Goal: Task Accomplishment & Management: Manage account settings

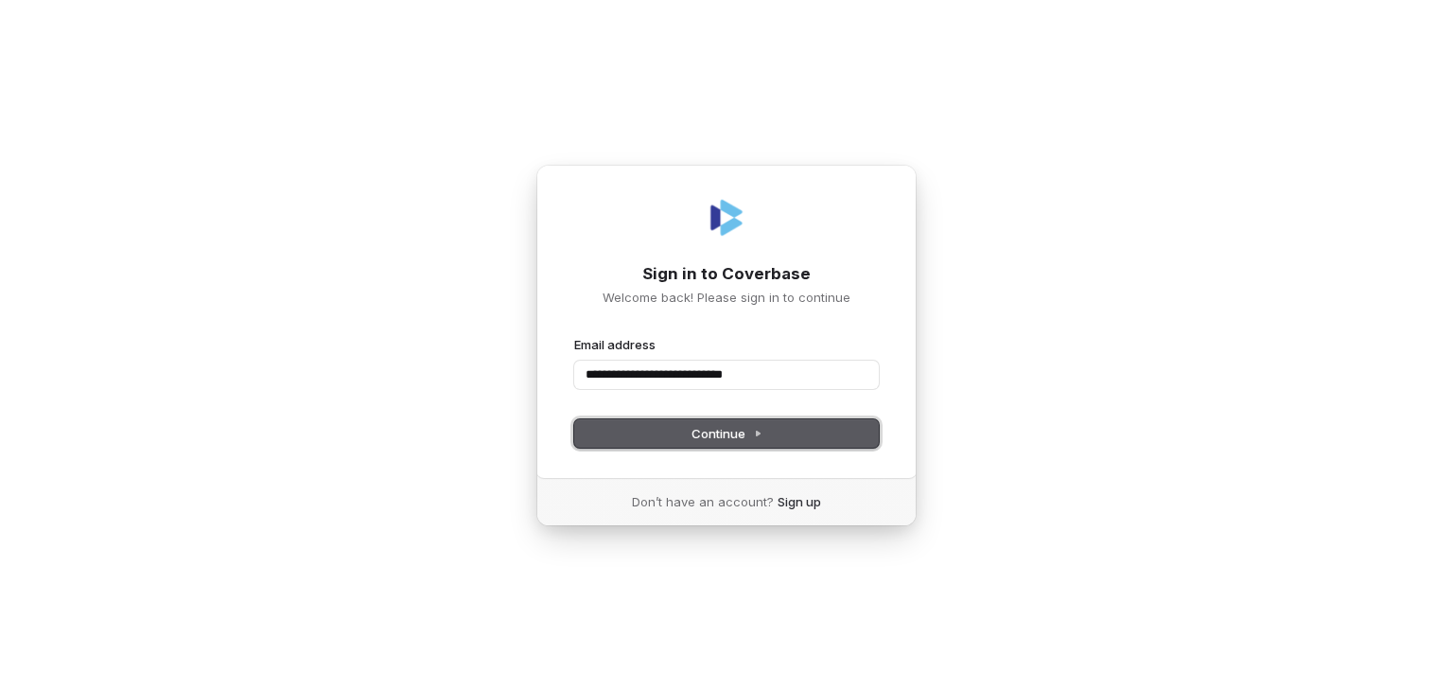
click at [692, 433] on span "Continue" at bounding box center [727, 433] width 71 height 17
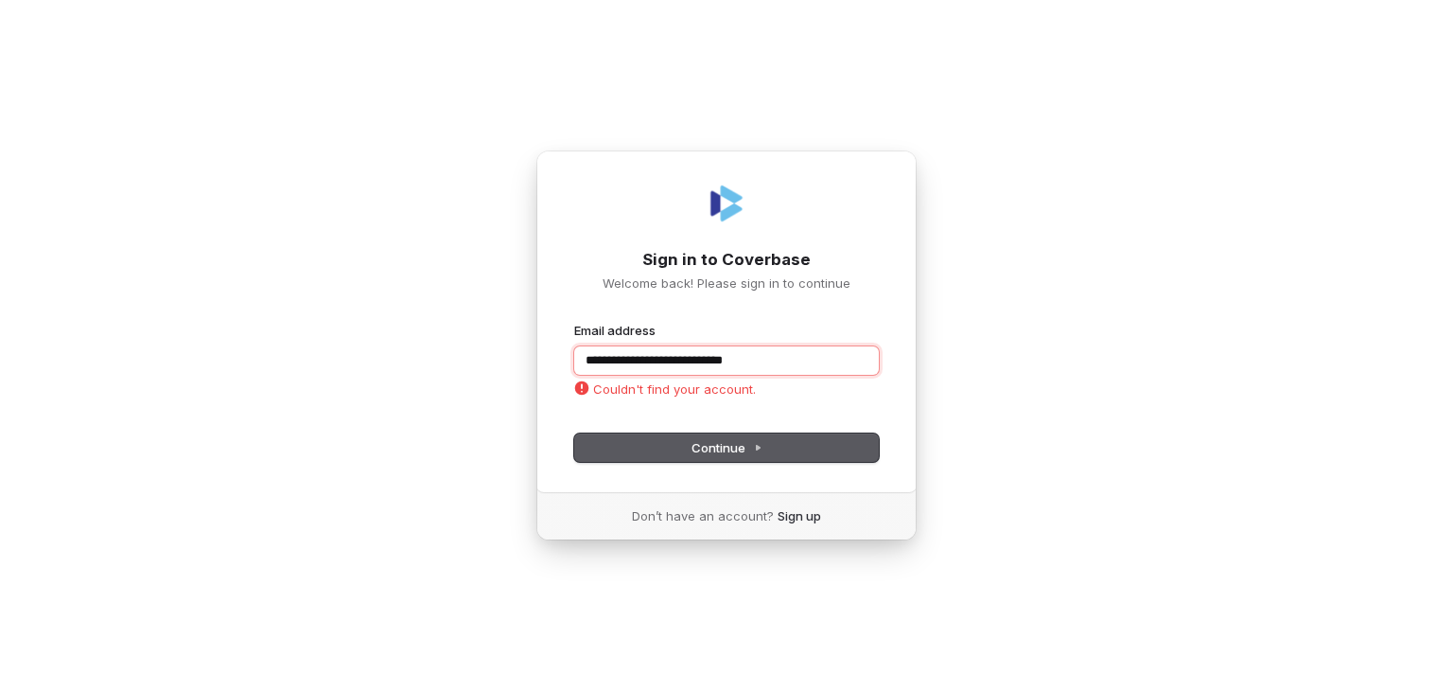
drag, startPoint x: 802, startPoint y: 358, endPoint x: 374, endPoint y: 358, distance: 428.6
click at [378, 357] on div "**********" at bounding box center [726, 345] width 1453 height 691
click at [681, 441] on button "Continue" at bounding box center [726, 447] width 305 height 28
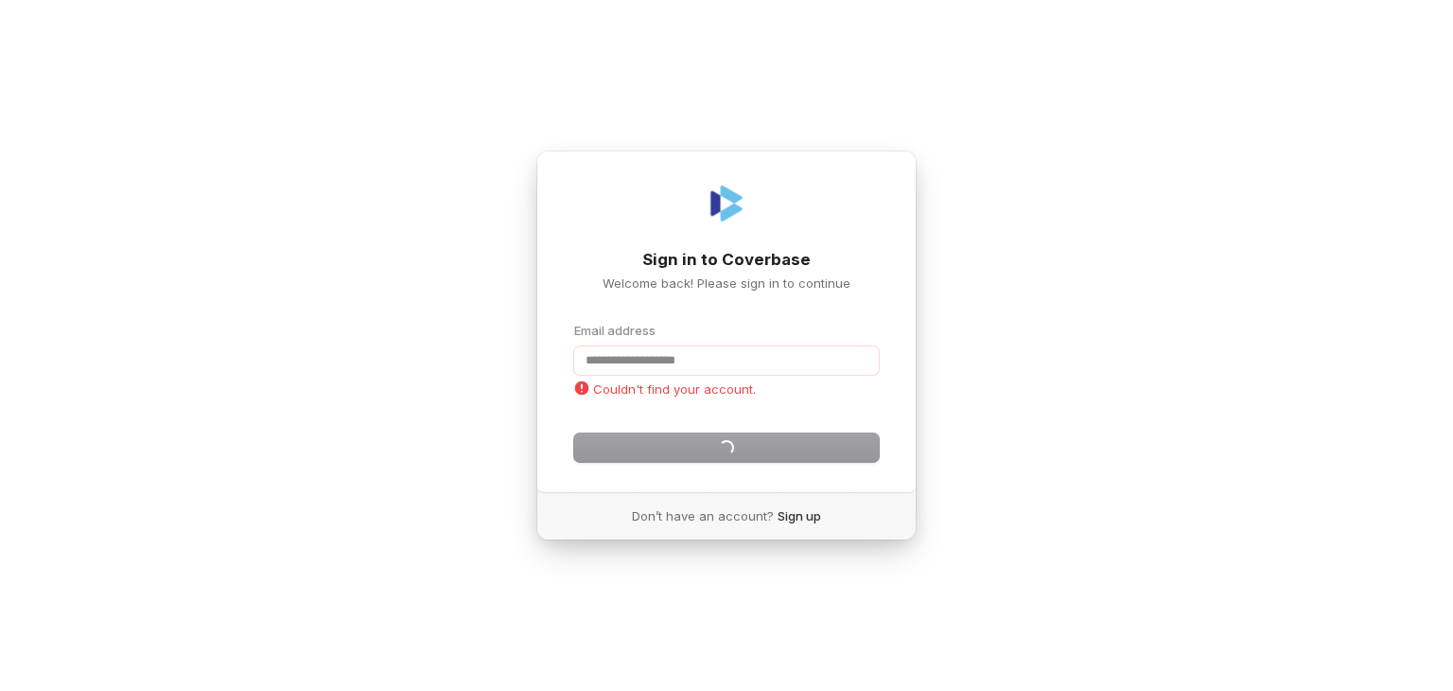
type input "**********"
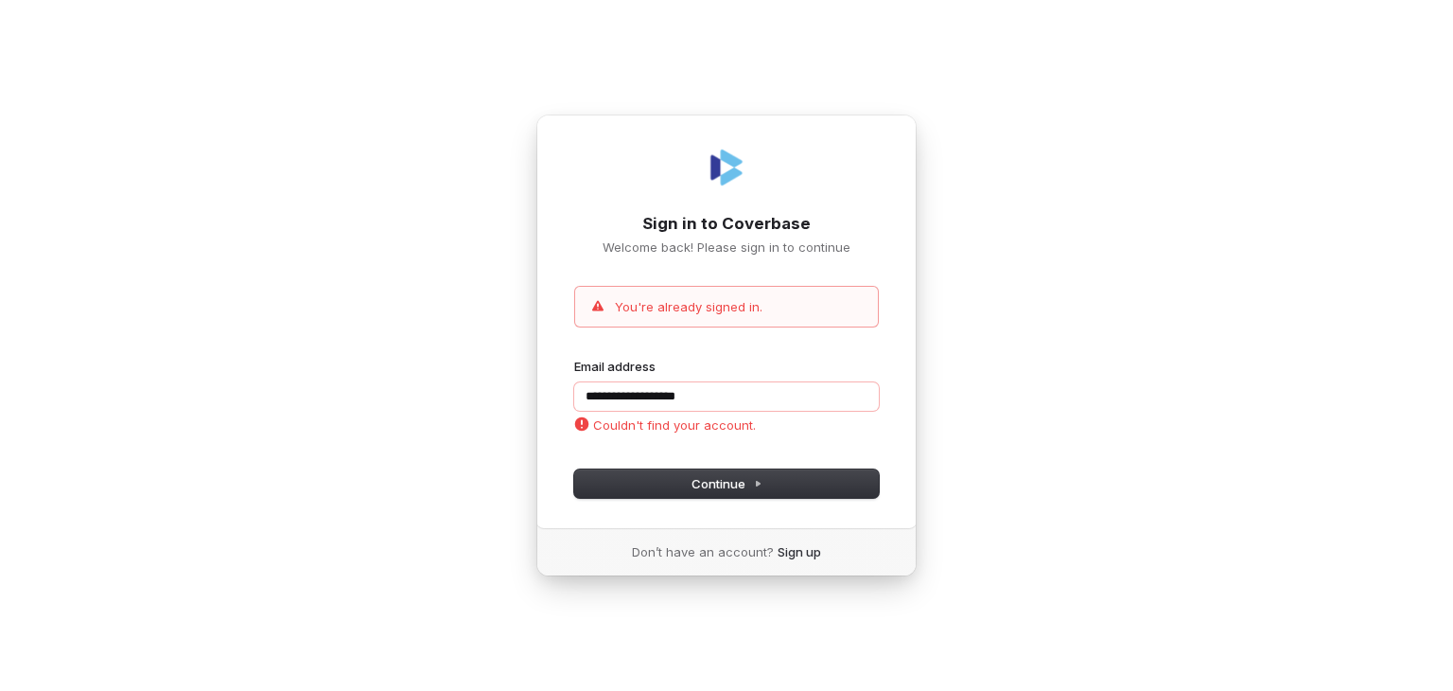
click at [1081, 135] on div "**********" at bounding box center [726, 345] width 1453 height 691
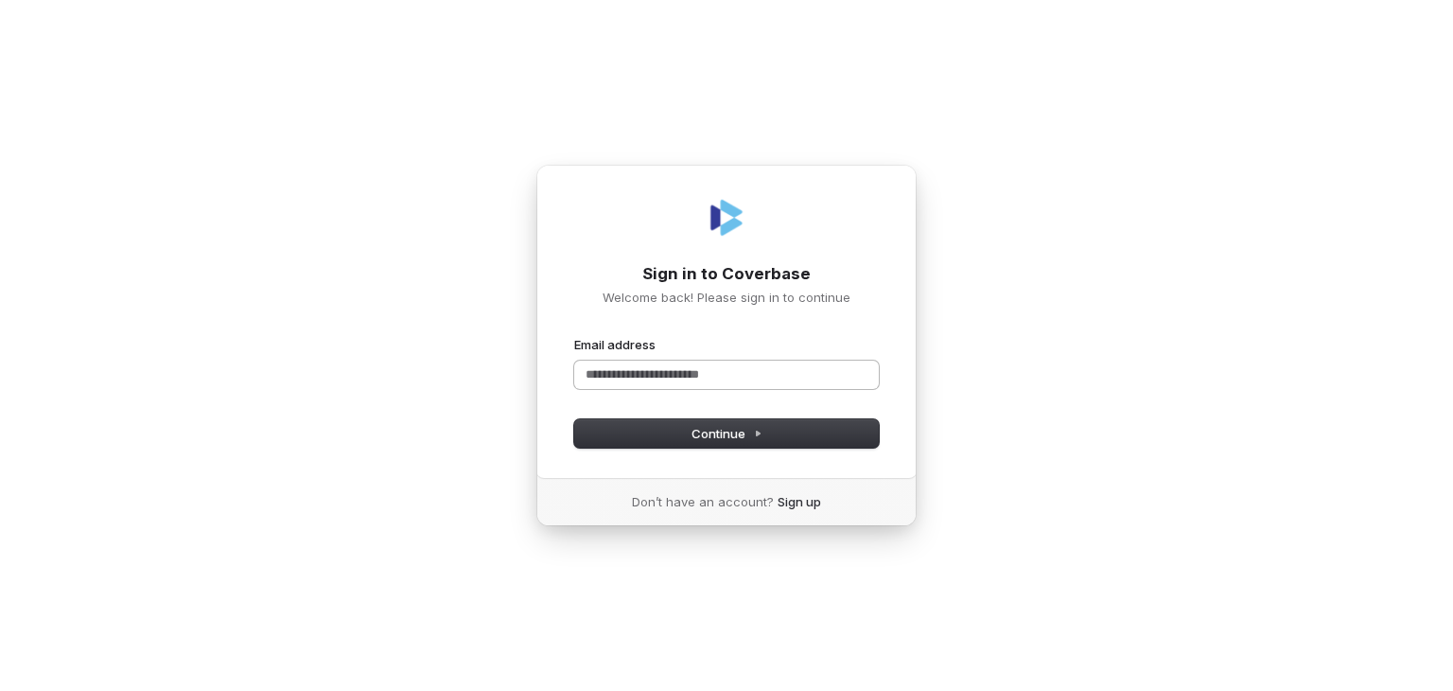
click at [625, 372] on input "Email address" at bounding box center [726, 375] width 305 height 28
click at [740, 433] on span "Continue" at bounding box center [727, 433] width 71 height 17
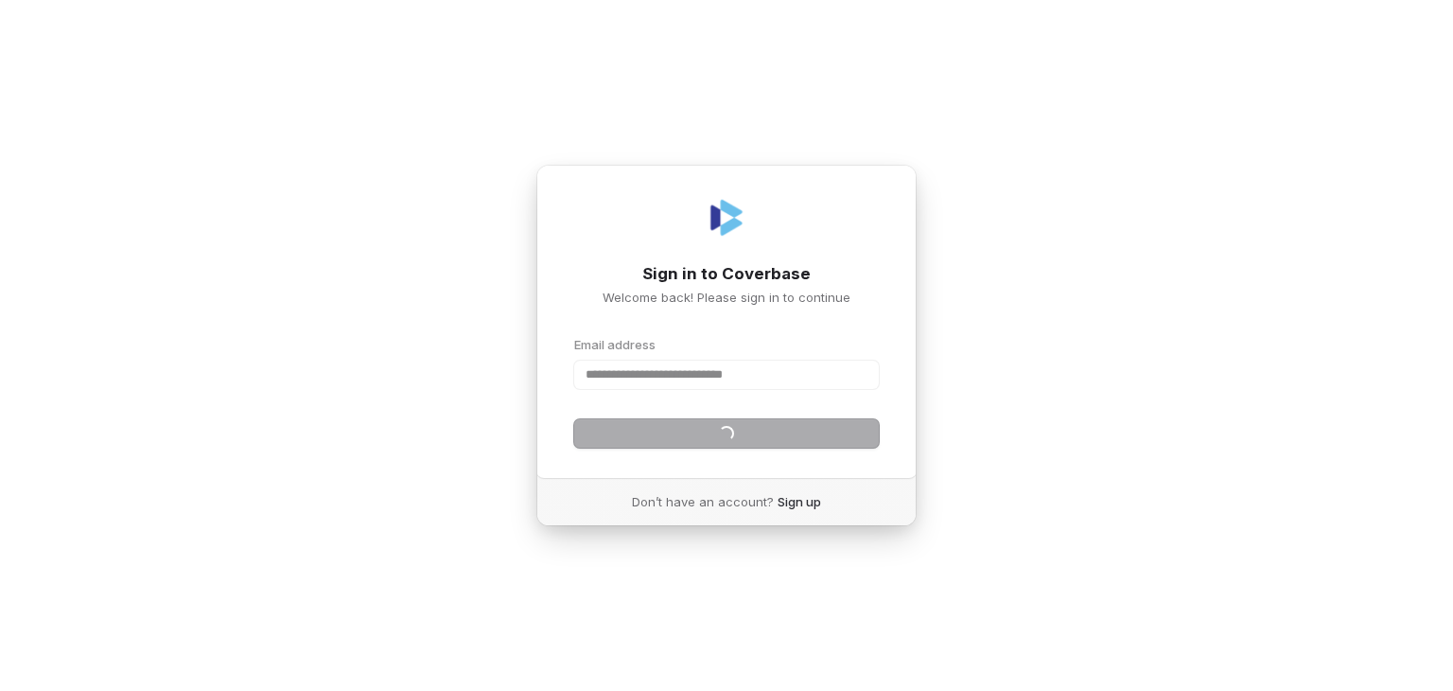
type input "**********"
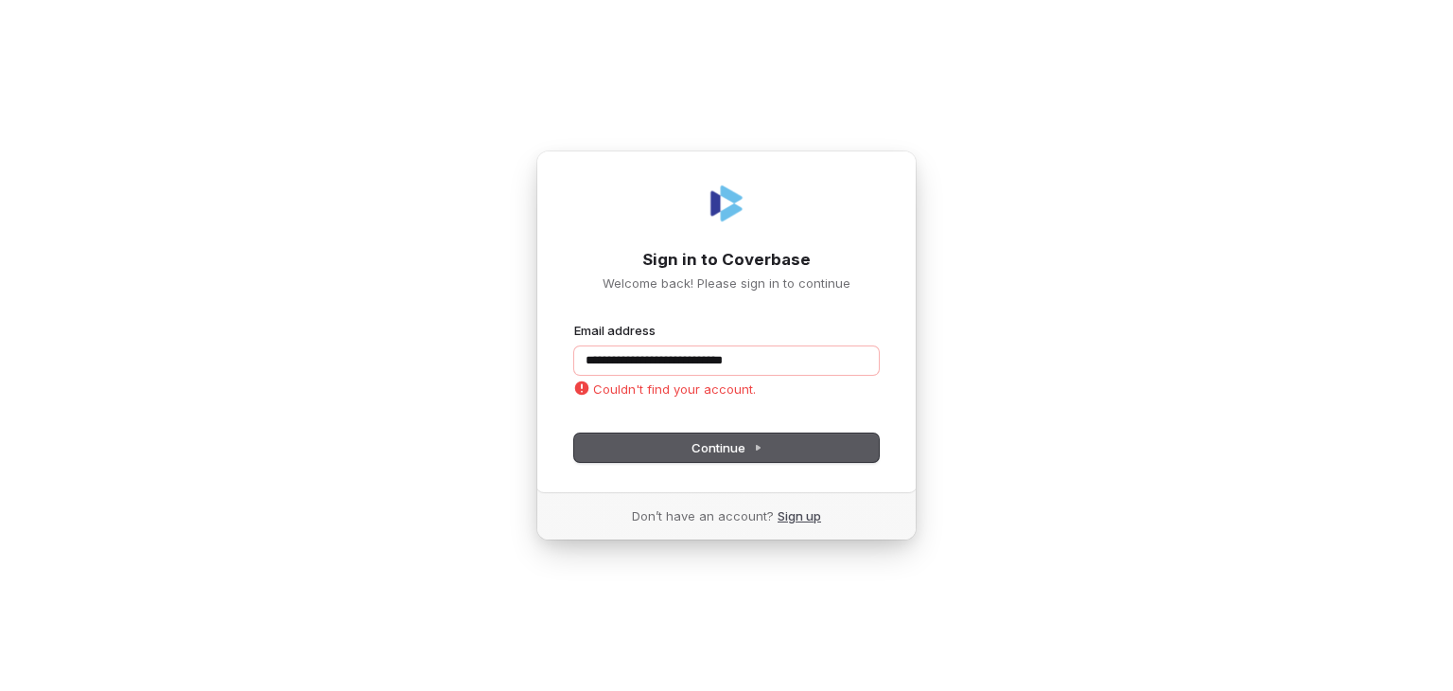
click at [797, 517] on link "Sign up" at bounding box center [800, 515] width 44 height 17
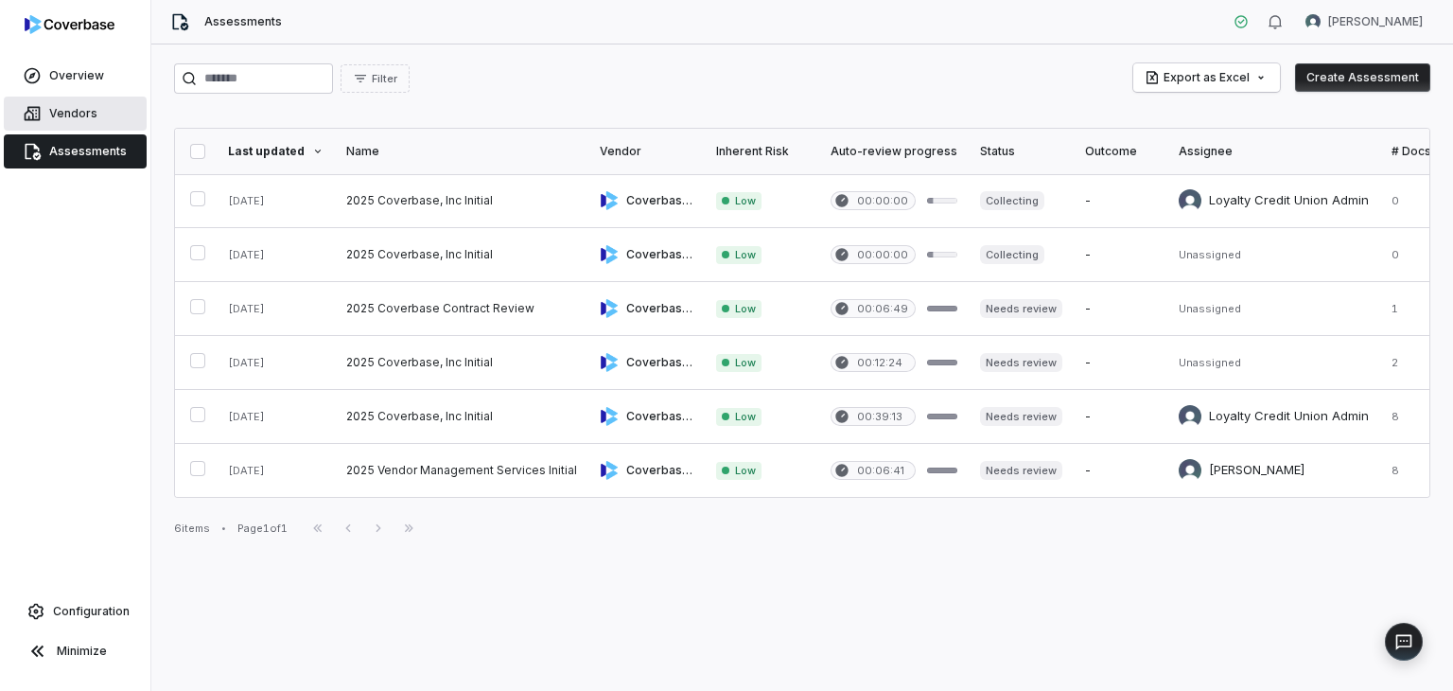
click at [72, 111] on span "Vendors" at bounding box center [73, 113] width 48 height 15
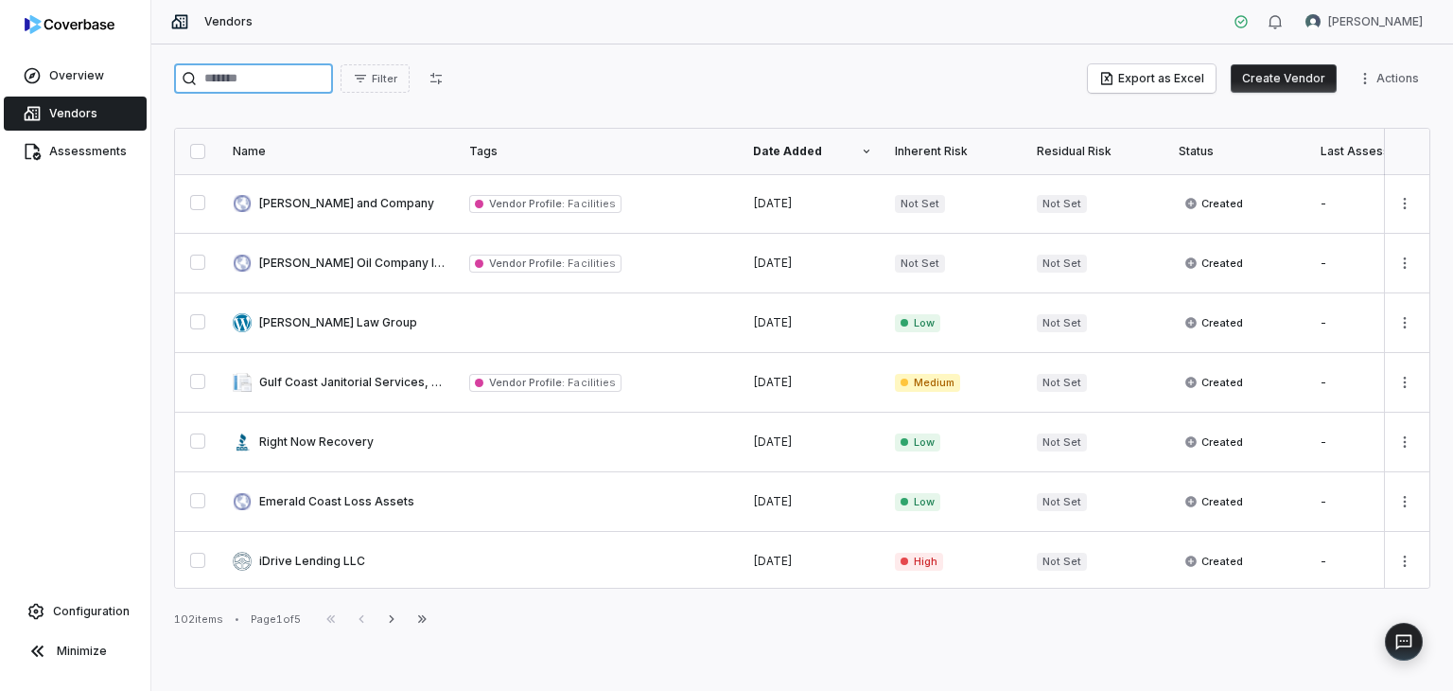
click at [223, 79] on input "search" at bounding box center [253, 78] width 159 height 30
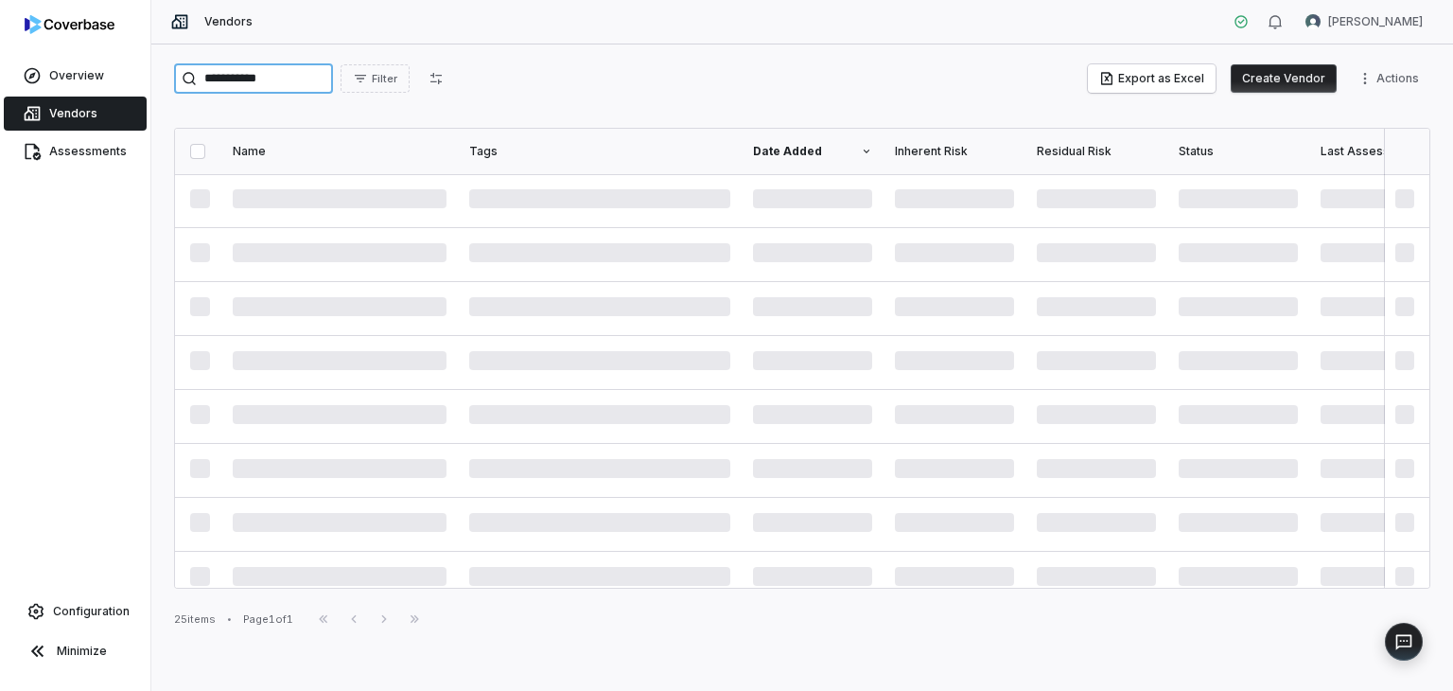
type input "**********"
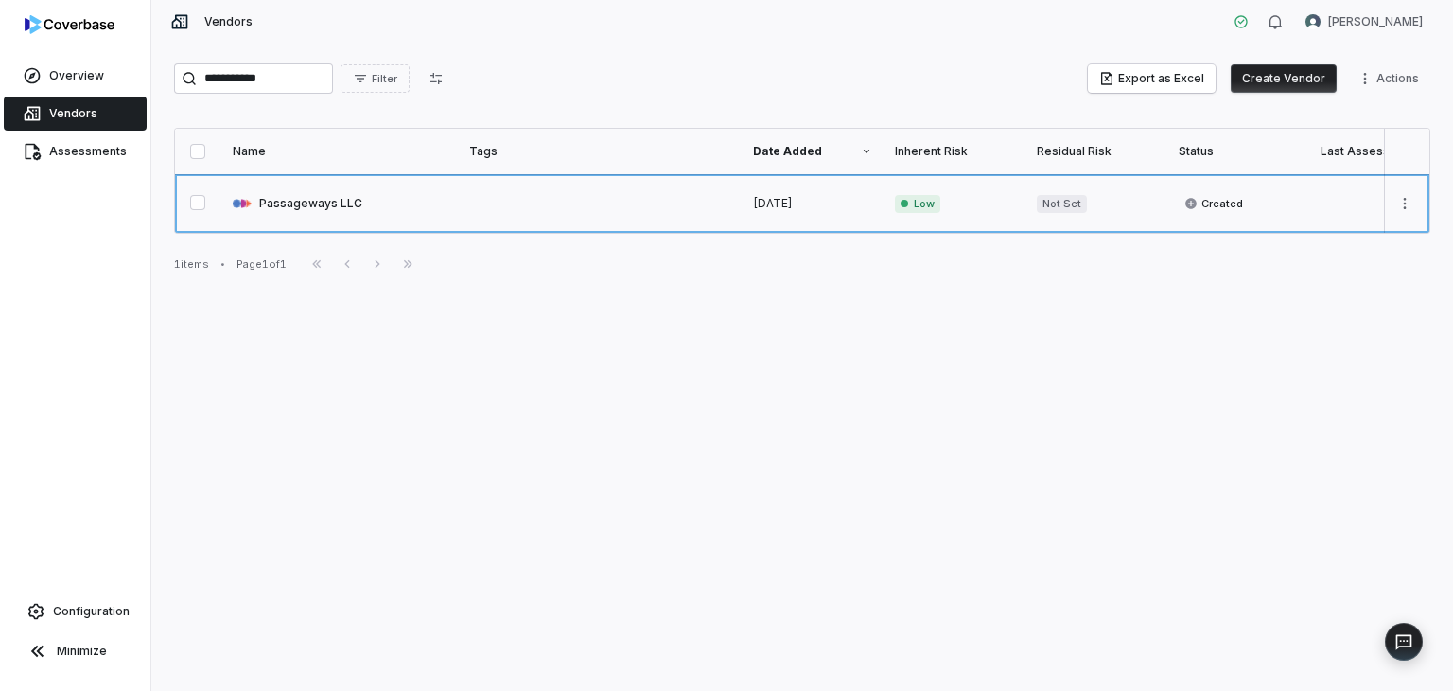
click at [303, 201] on link at bounding box center [339, 203] width 237 height 59
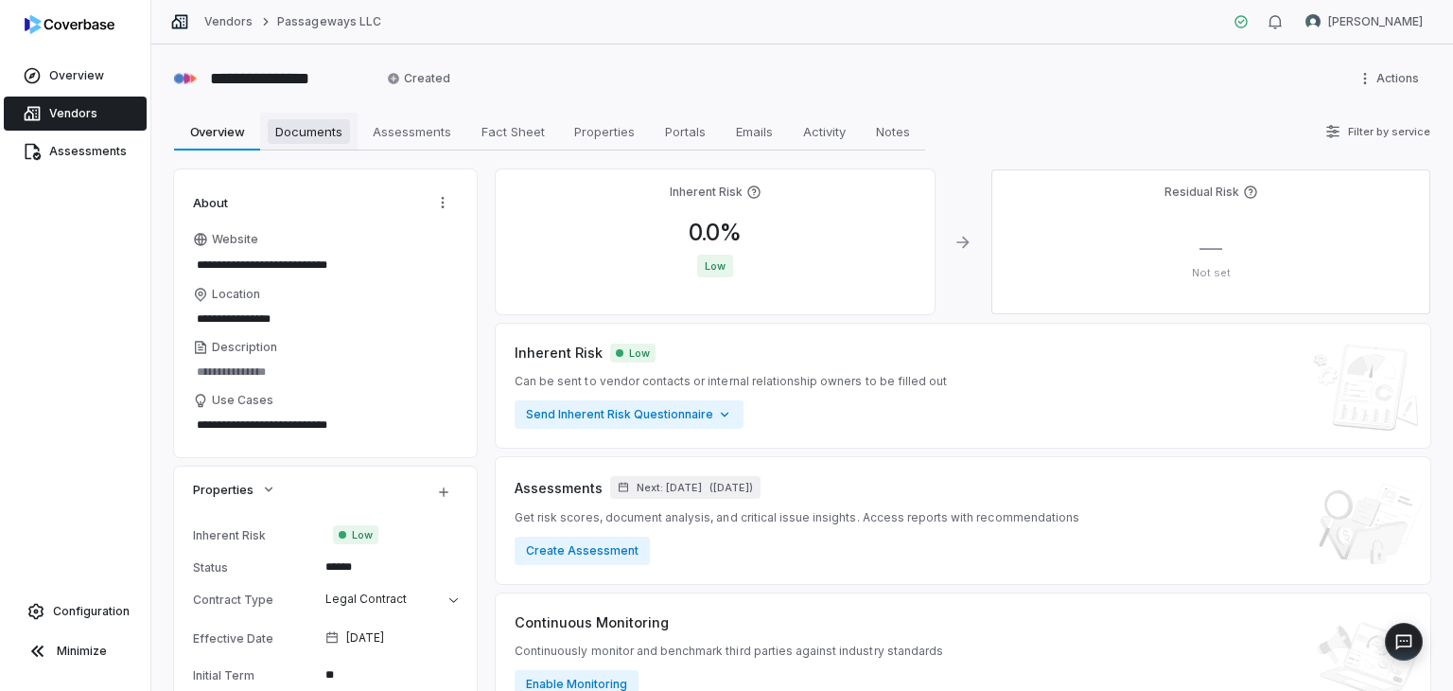
click at [275, 132] on span "Documents" at bounding box center [309, 131] width 82 height 25
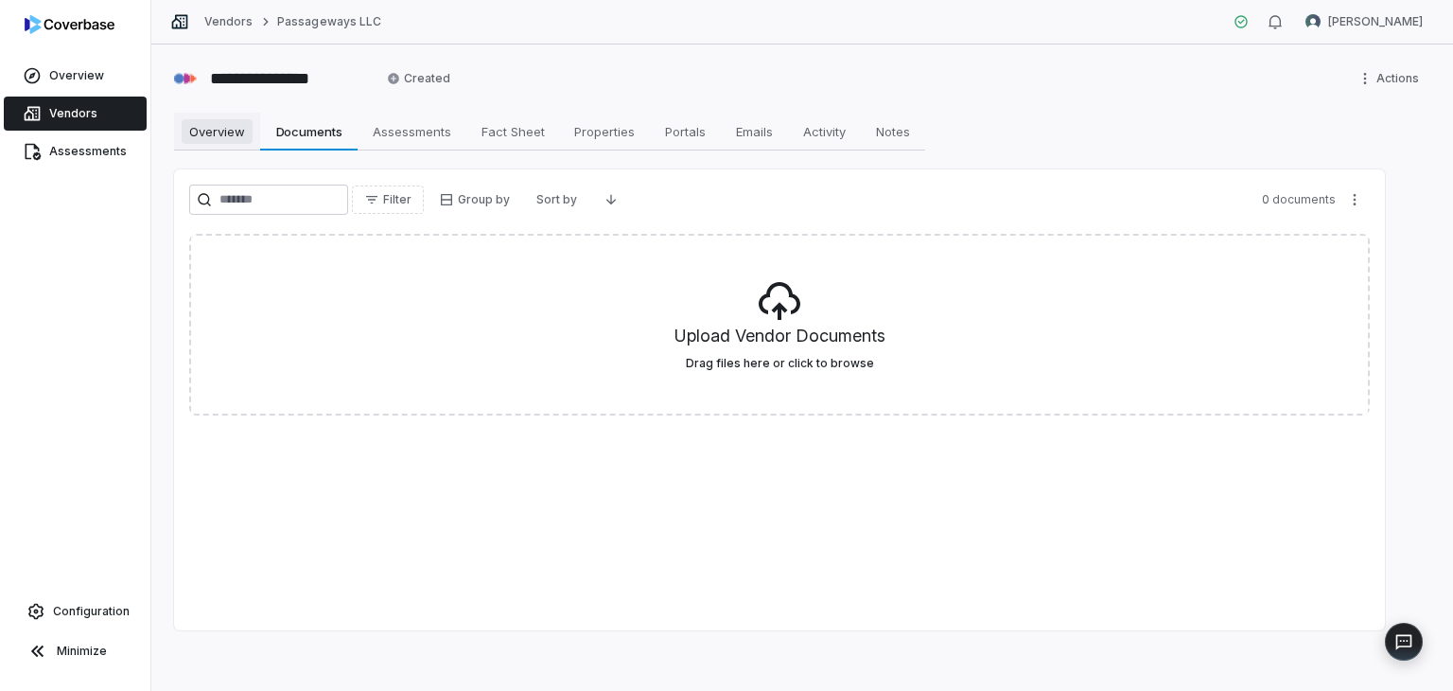
click at [222, 126] on span "Overview" at bounding box center [217, 131] width 71 height 25
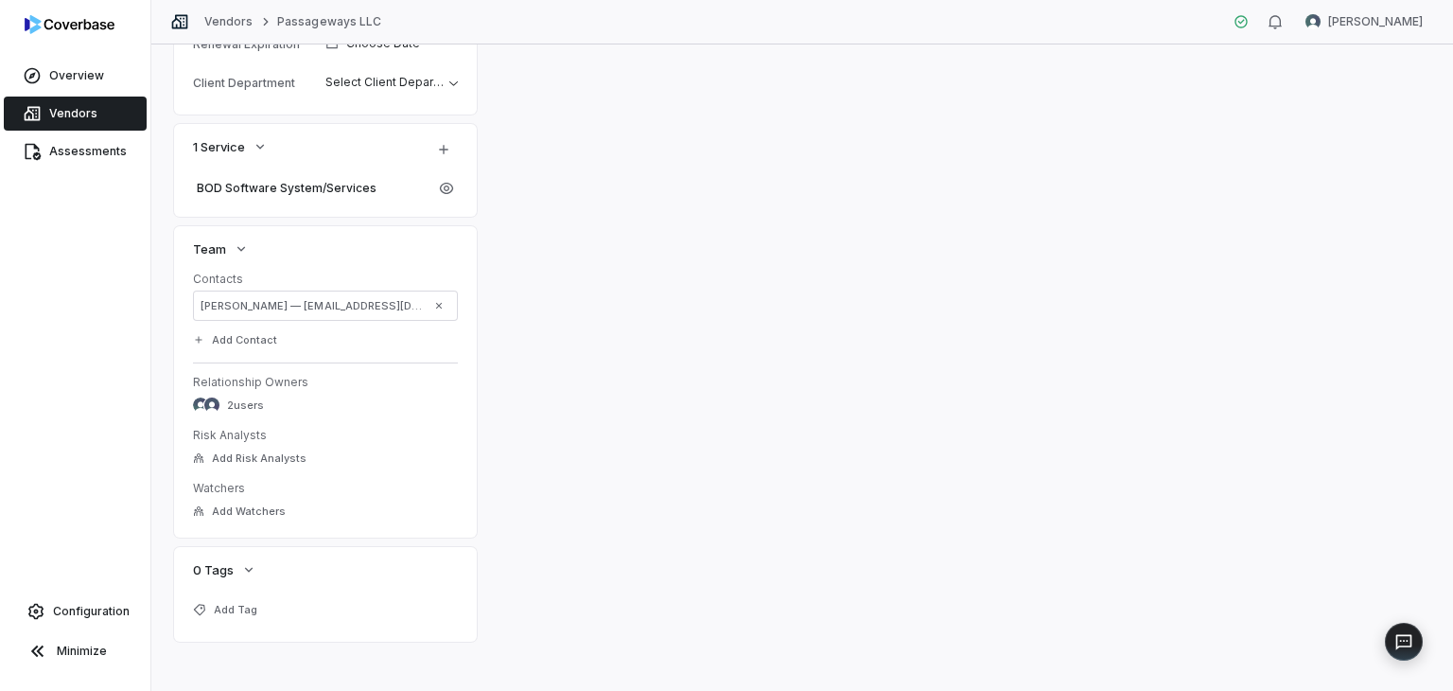
scroll to position [787, 0]
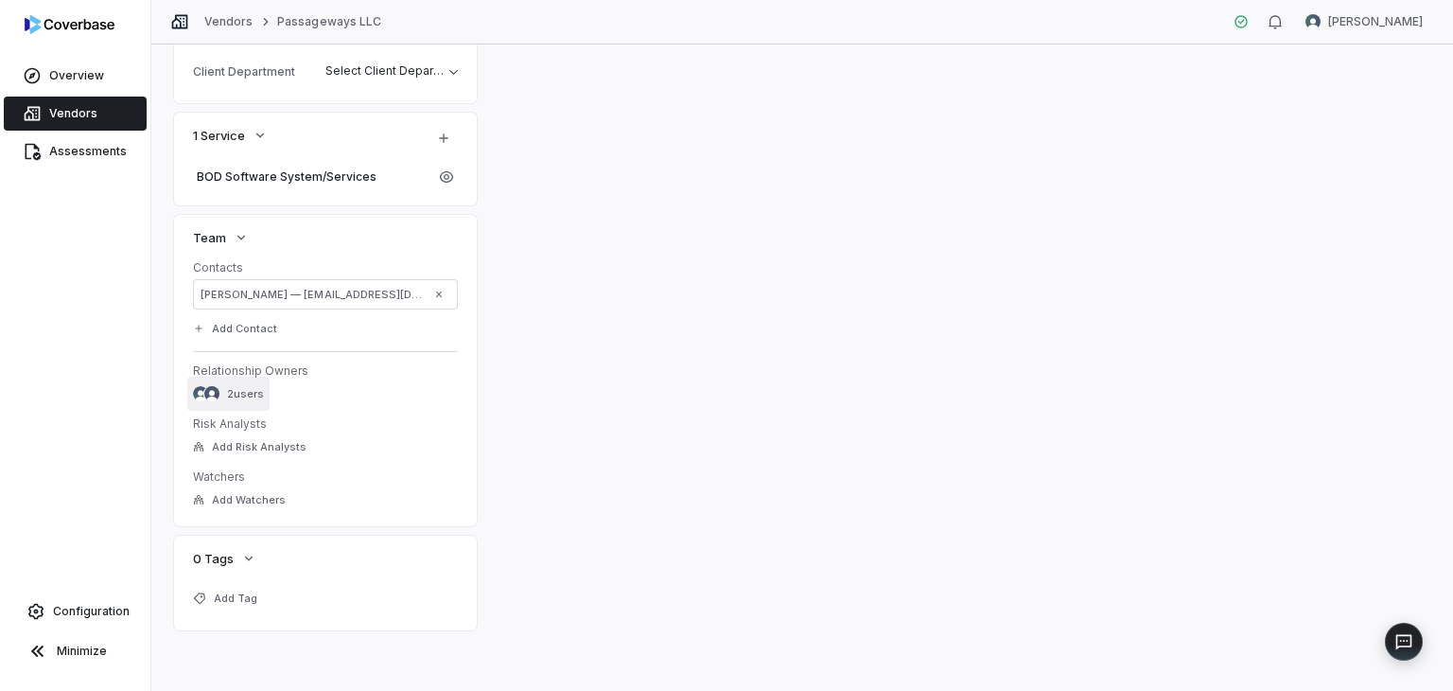
click at [234, 388] on span "2 users" at bounding box center [245, 394] width 37 height 14
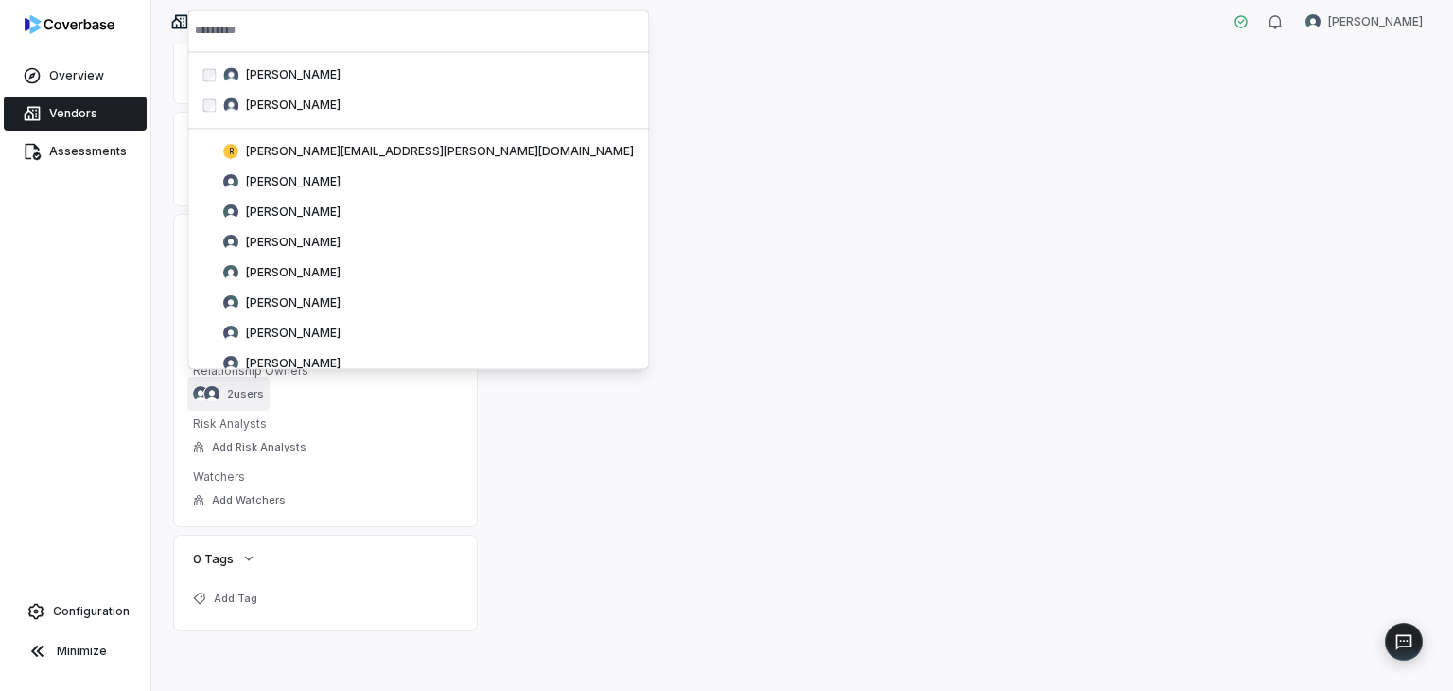
click at [236, 389] on span "2 users" at bounding box center [245, 394] width 37 height 14
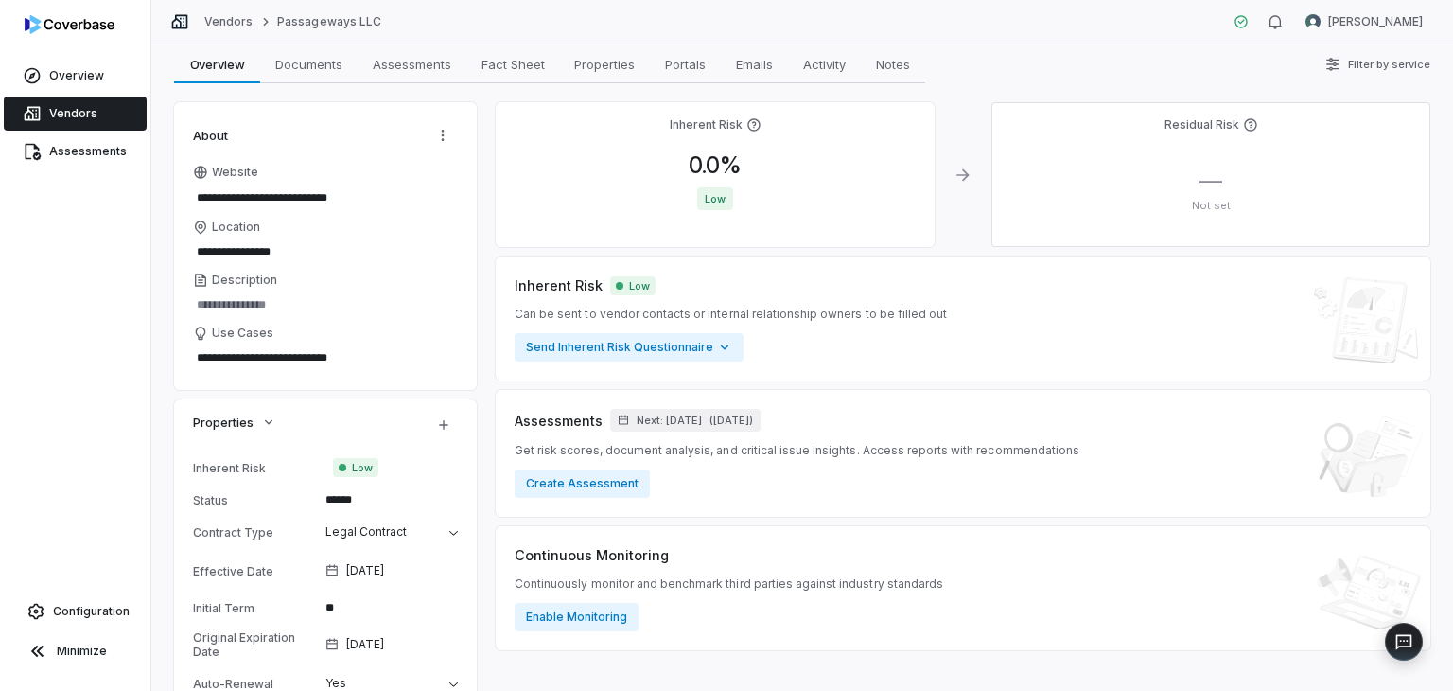
scroll to position [0, 0]
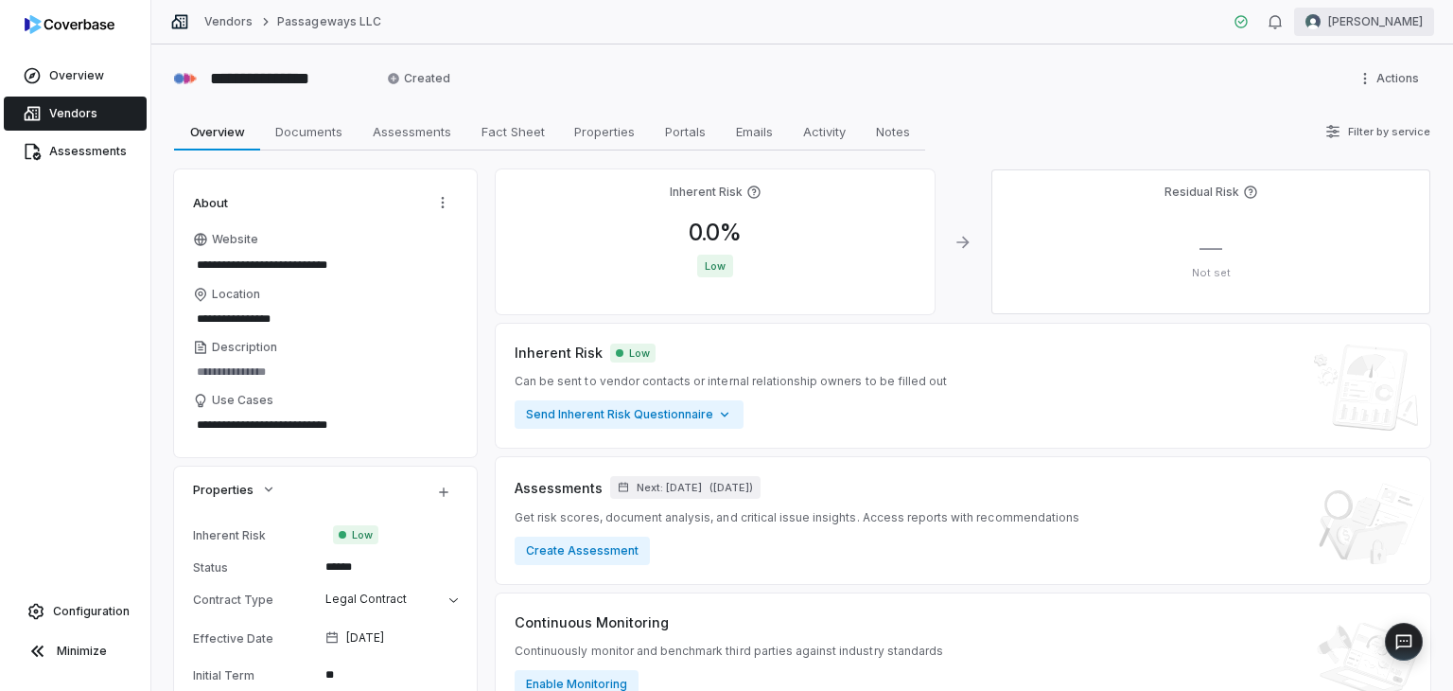
click at [1372, 19] on html "**********" at bounding box center [726, 345] width 1453 height 691
click at [1342, 65] on div "Account" at bounding box center [1354, 67] width 145 height 30
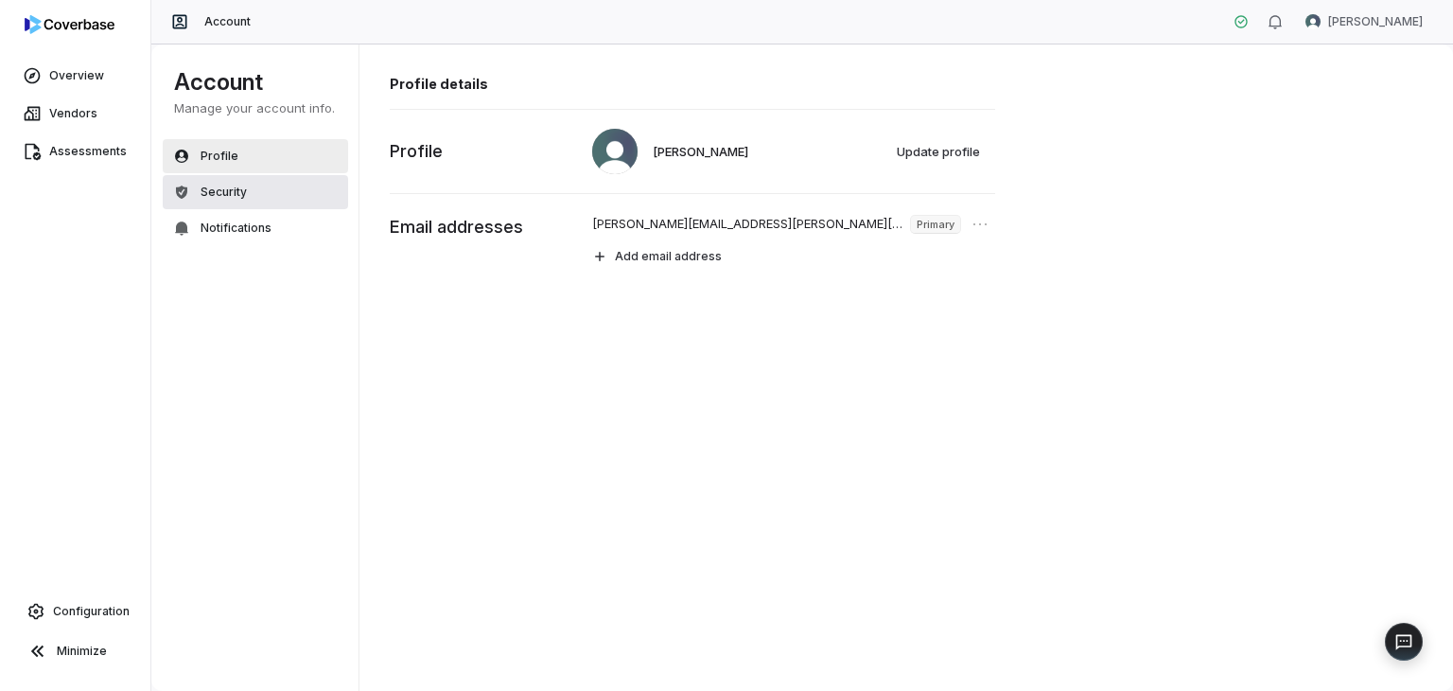
drag, startPoint x: 223, startPoint y: 188, endPoint x: 339, endPoint y: 196, distance: 115.7
click at [223, 189] on span "Security" at bounding box center [224, 192] width 46 height 15
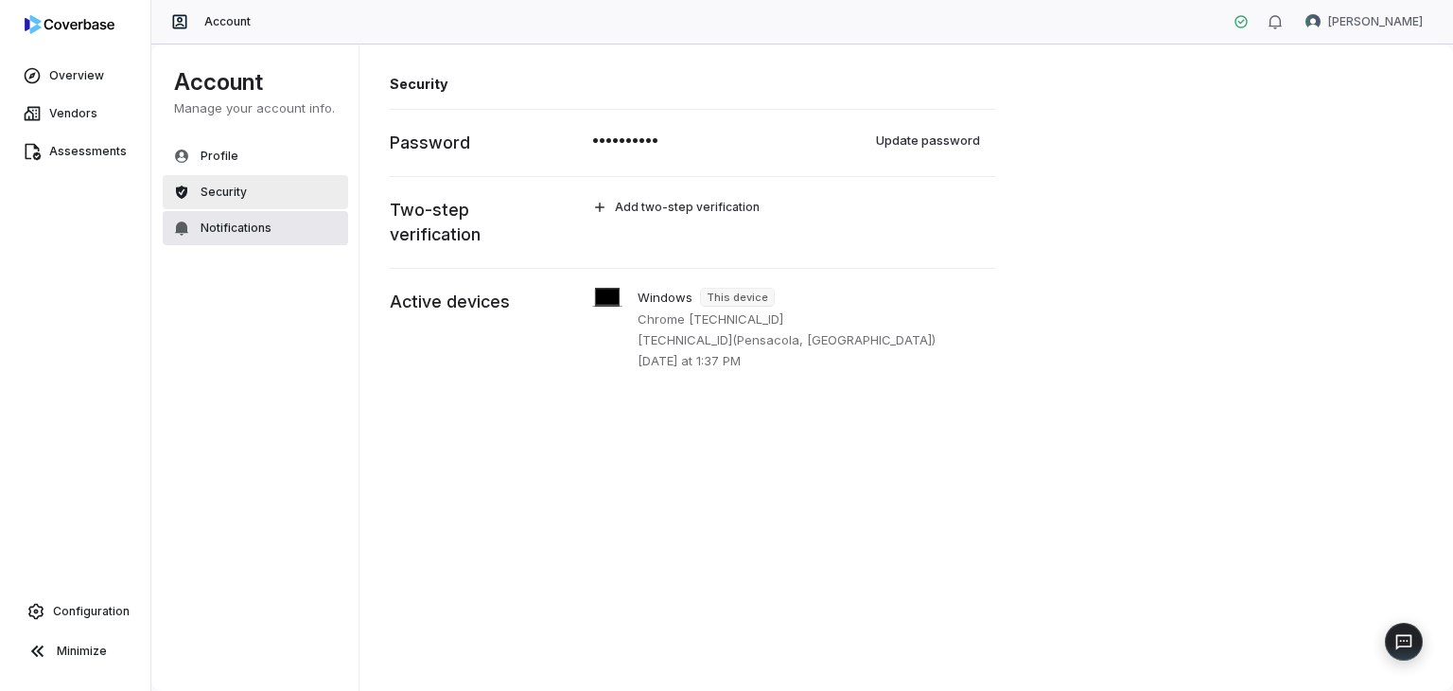
click at [218, 217] on button "Notifications" at bounding box center [255, 228] width 185 height 34
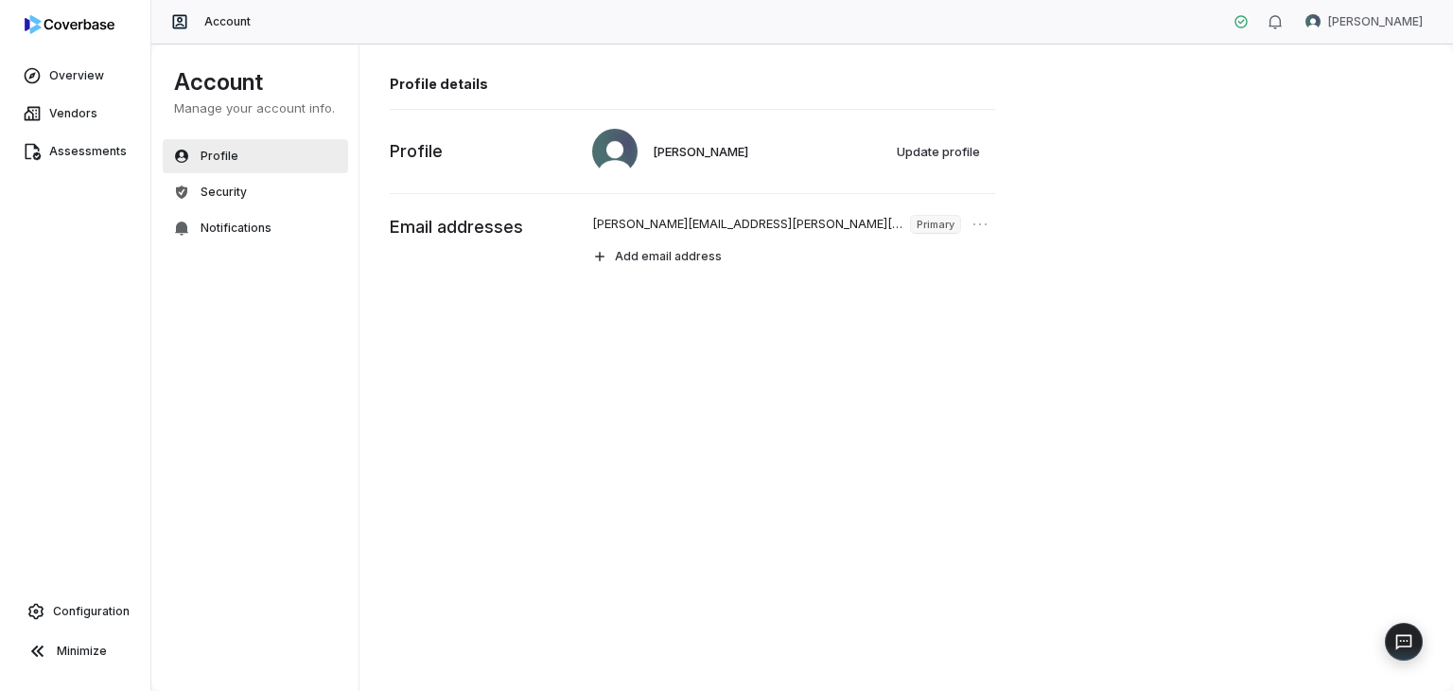
type textarea "*"
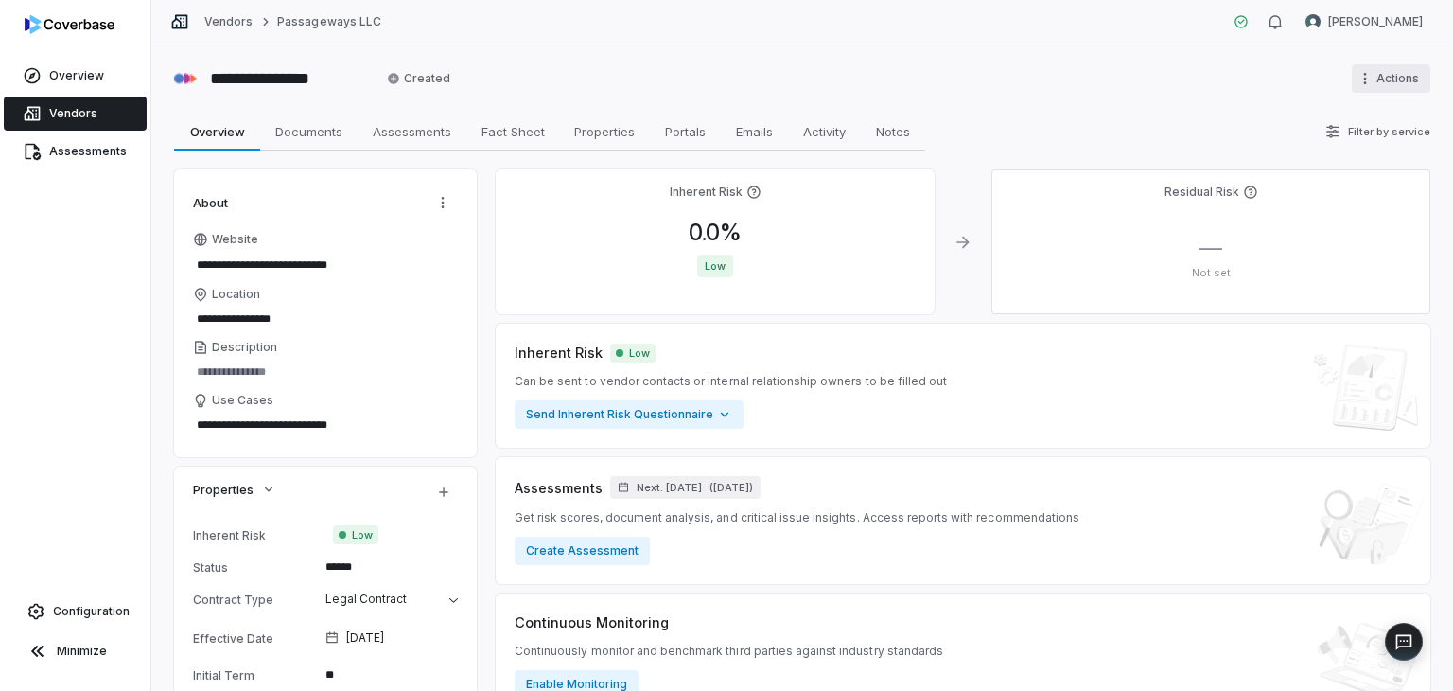
click at [1361, 77] on html "**********" at bounding box center [726, 345] width 1453 height 691
click at [1296, 60] on html "**********" at bounding box center [726, 345] width 1453 height 691
click at [53, 65] on link "Overview" at bounding box center [75, 76] width 143 height 34
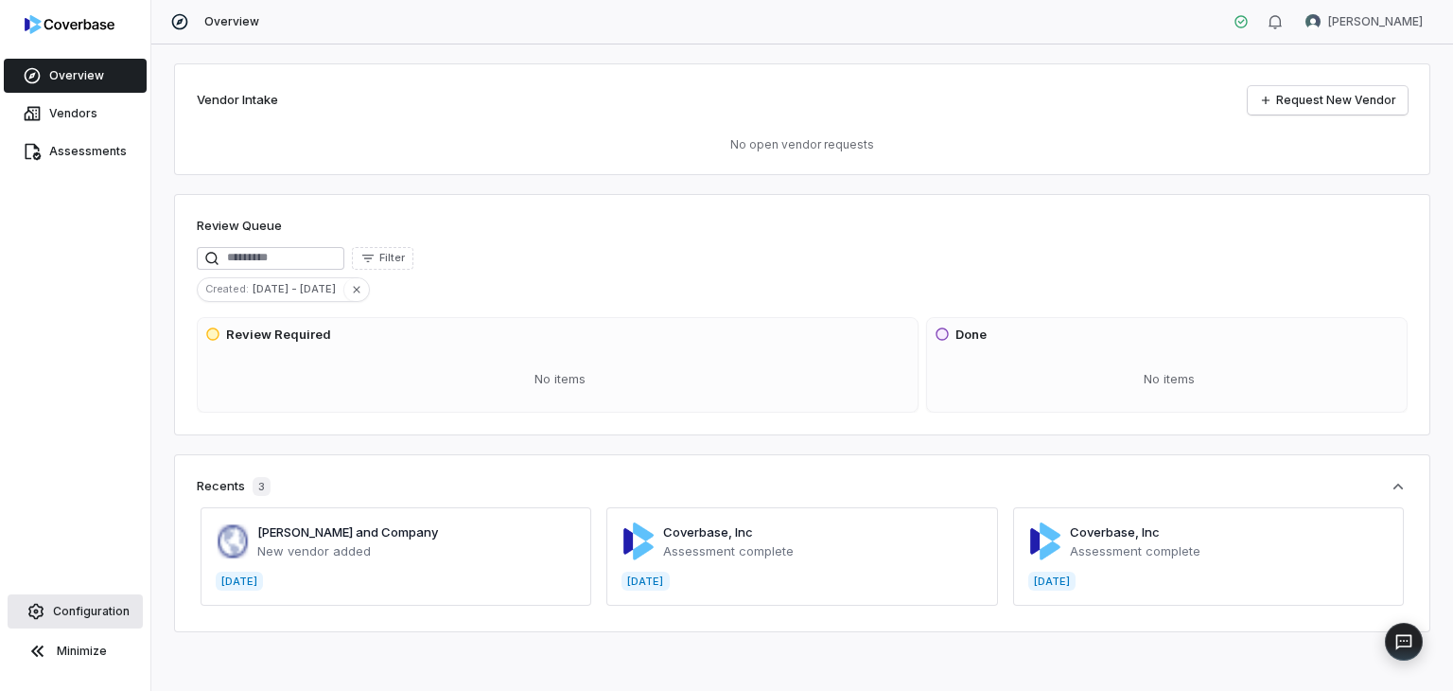
click at [76, 604] on span "Configuration" at bounding box center [91, 611] width 77 height 15
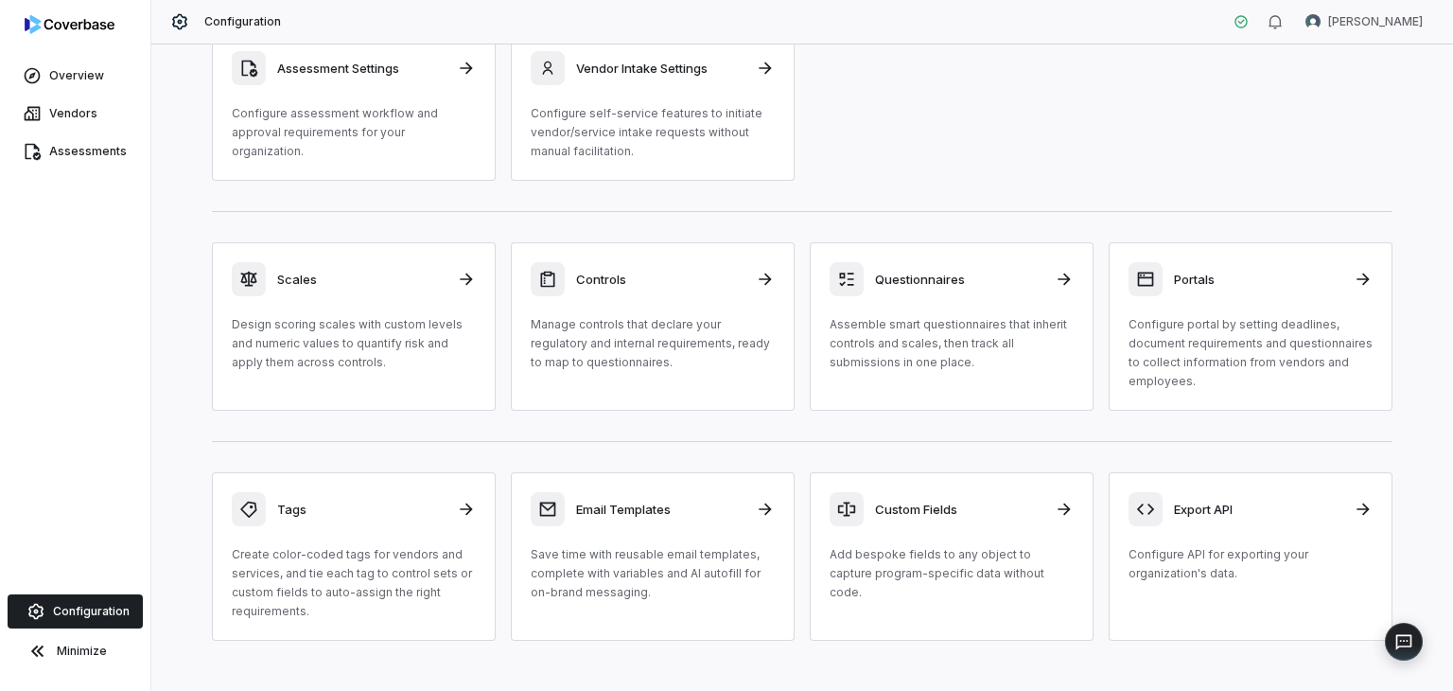
scroll to position [122, 0]
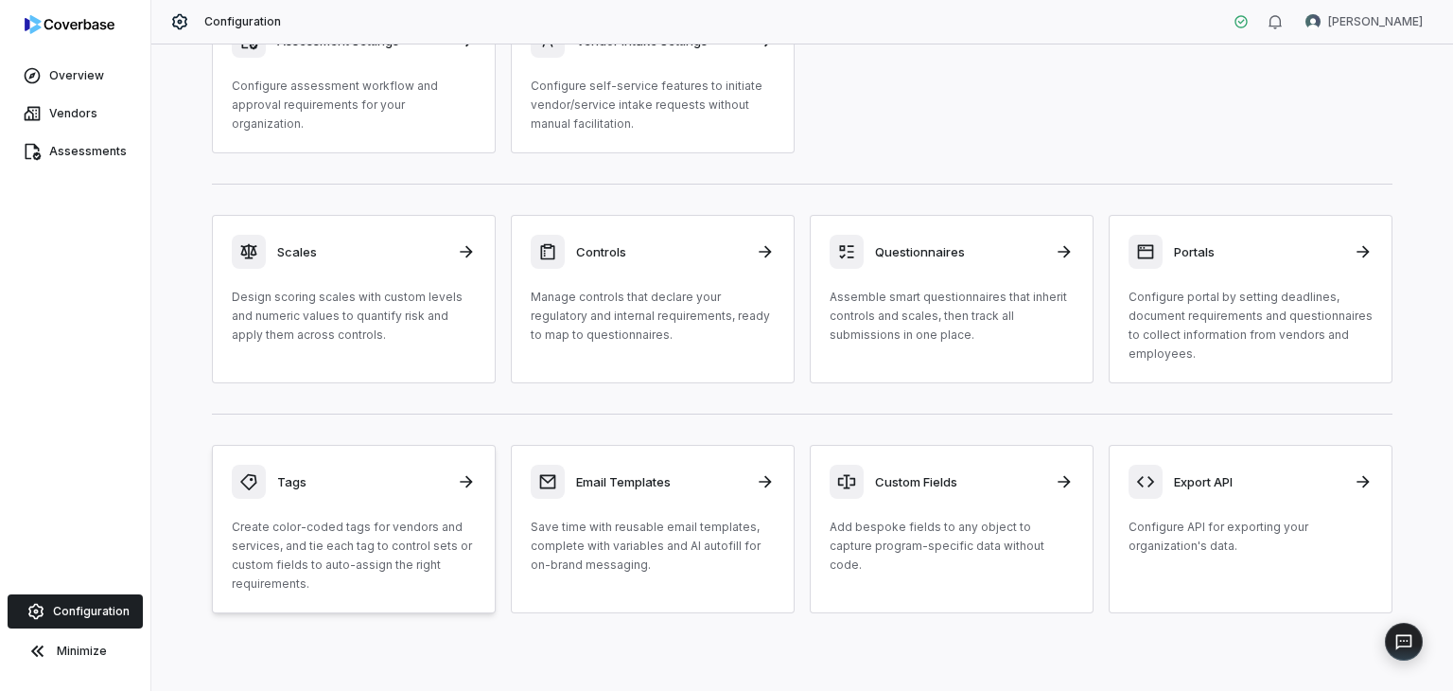
click at [364, 514] on div "Tags Create color-coded tags for vendors and services, and tie each tag to cont…" at bounding box center [354, 529] width 244 height 129
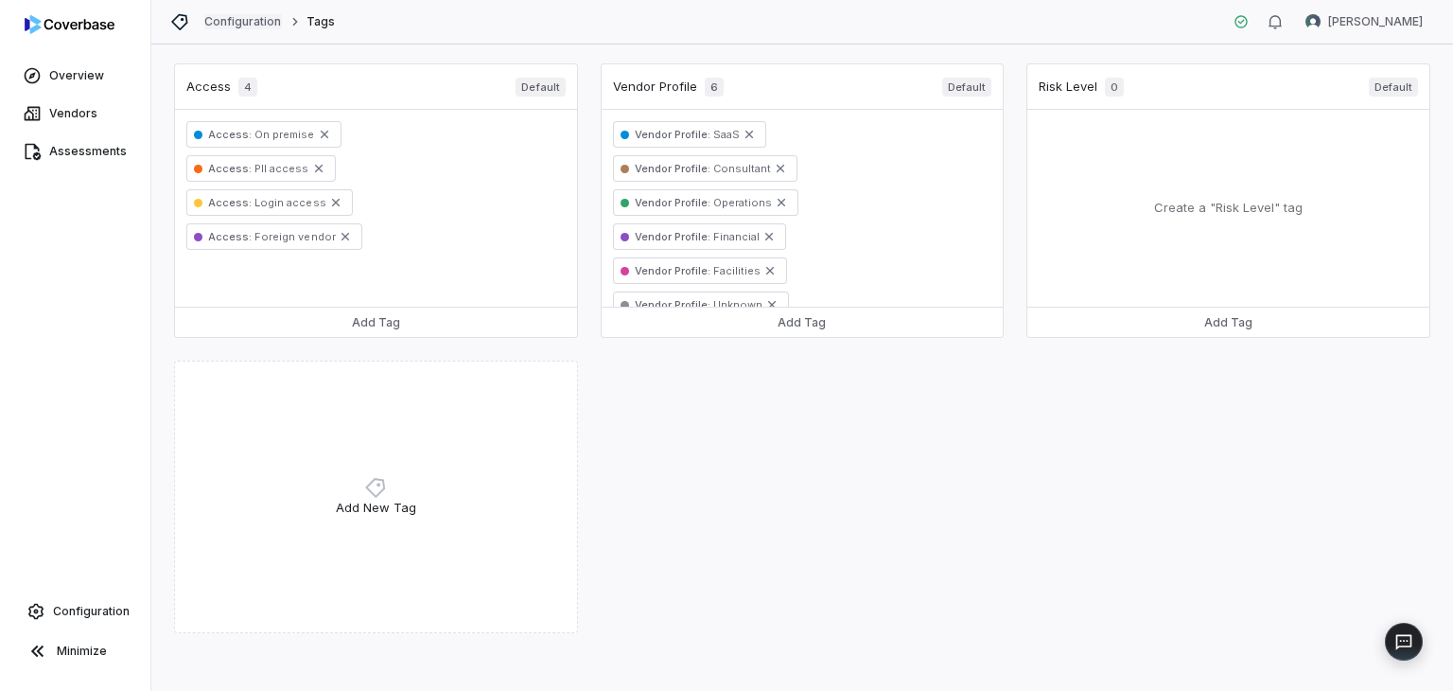
click at [230, 17] on link "Configuration" at bounding box center [243, 21] width 78 height 15
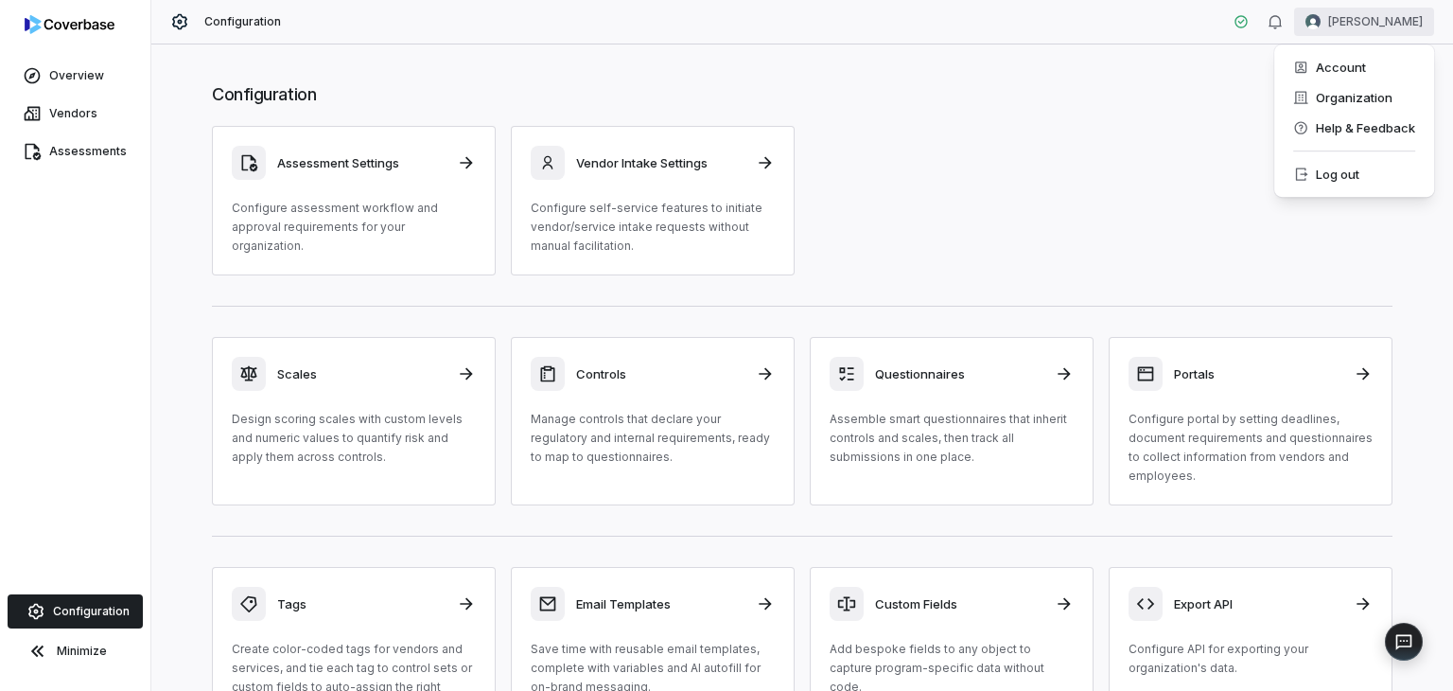
click at [1369, 25] on html "Overview Vendors Assessments Configuration Minimize Configuration Maggie Conagh…" at bounding box center [726, 345] width 1453 height 691
click at [1338, 94] on div "Organization" at bounding box center [1354, 97] width 145 height 30
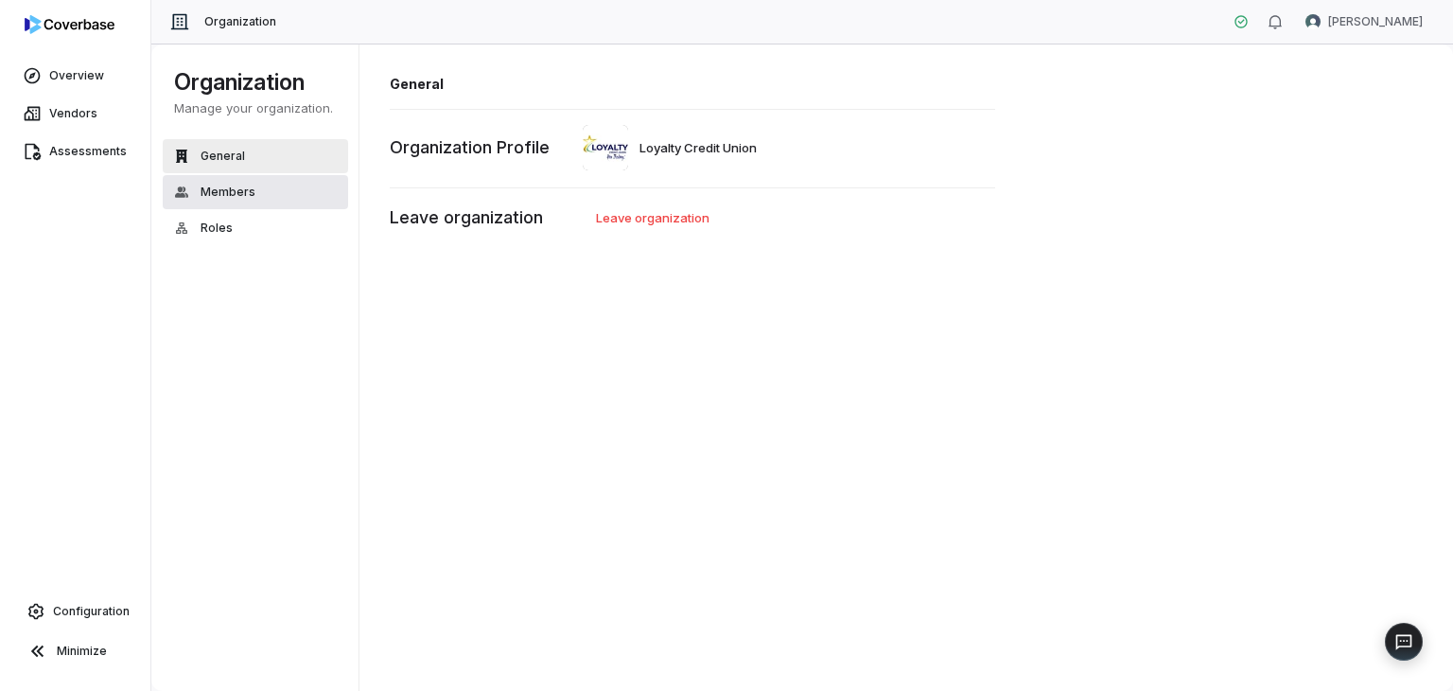
click at [220, 190] on span "Members" at bounding box center [228, 192] width 55 height 15
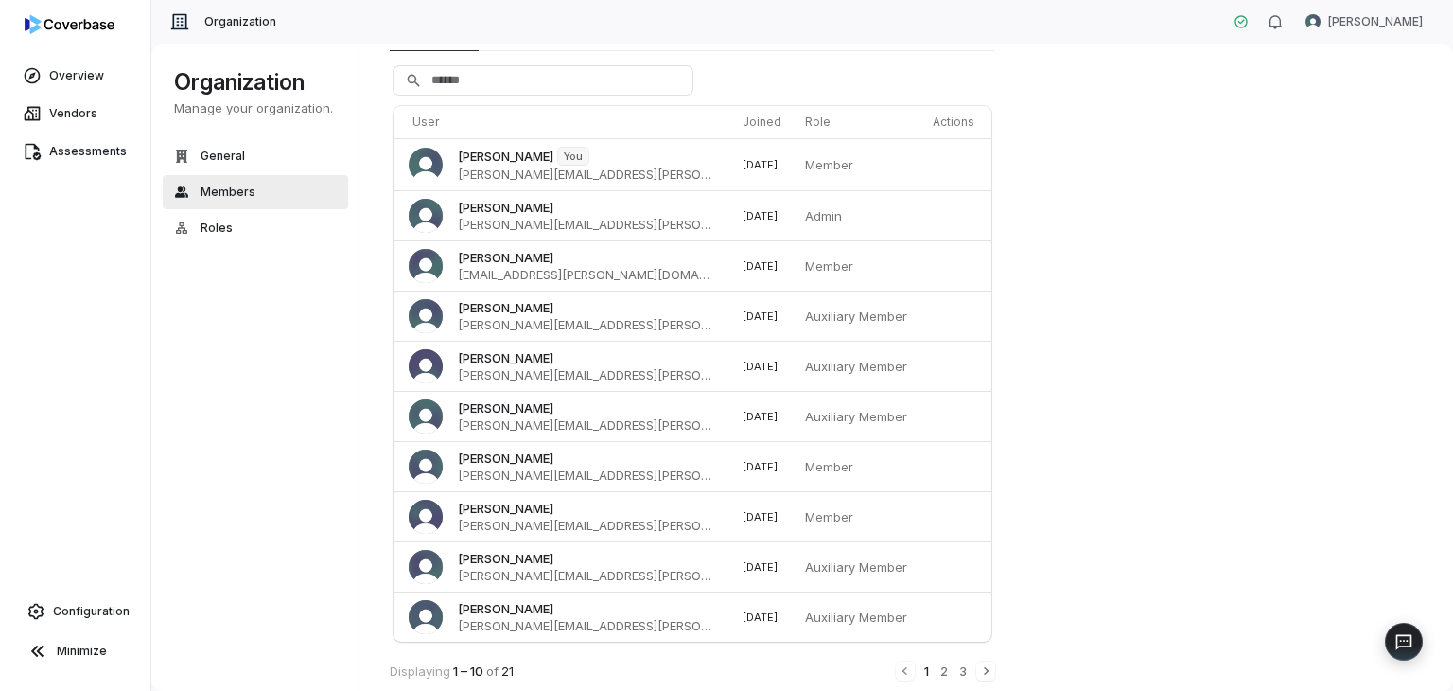
scroll to position [113, 0]
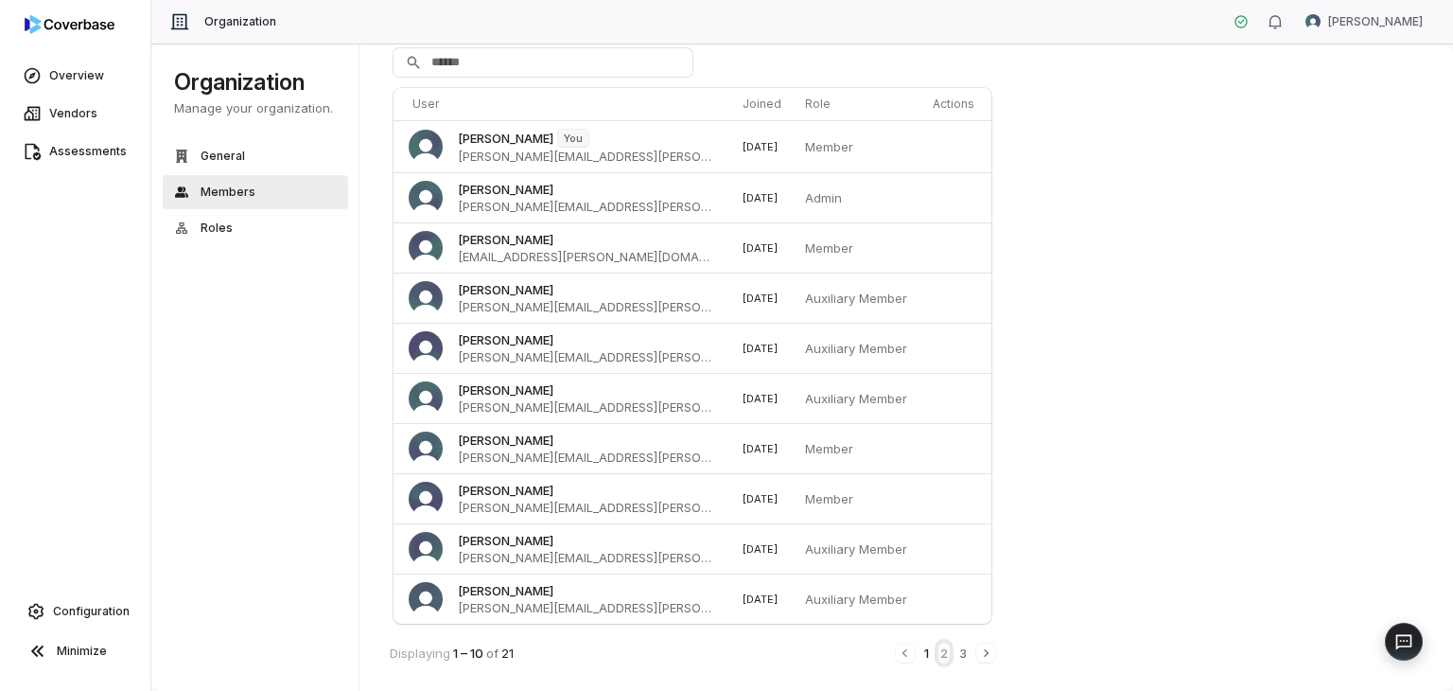
click at [941, 649] on button "2" at bounding box center [944, 652] width 11 height 21
click at [959, 650] on button "3" at bounding box center [963, 653] width 11 height 21
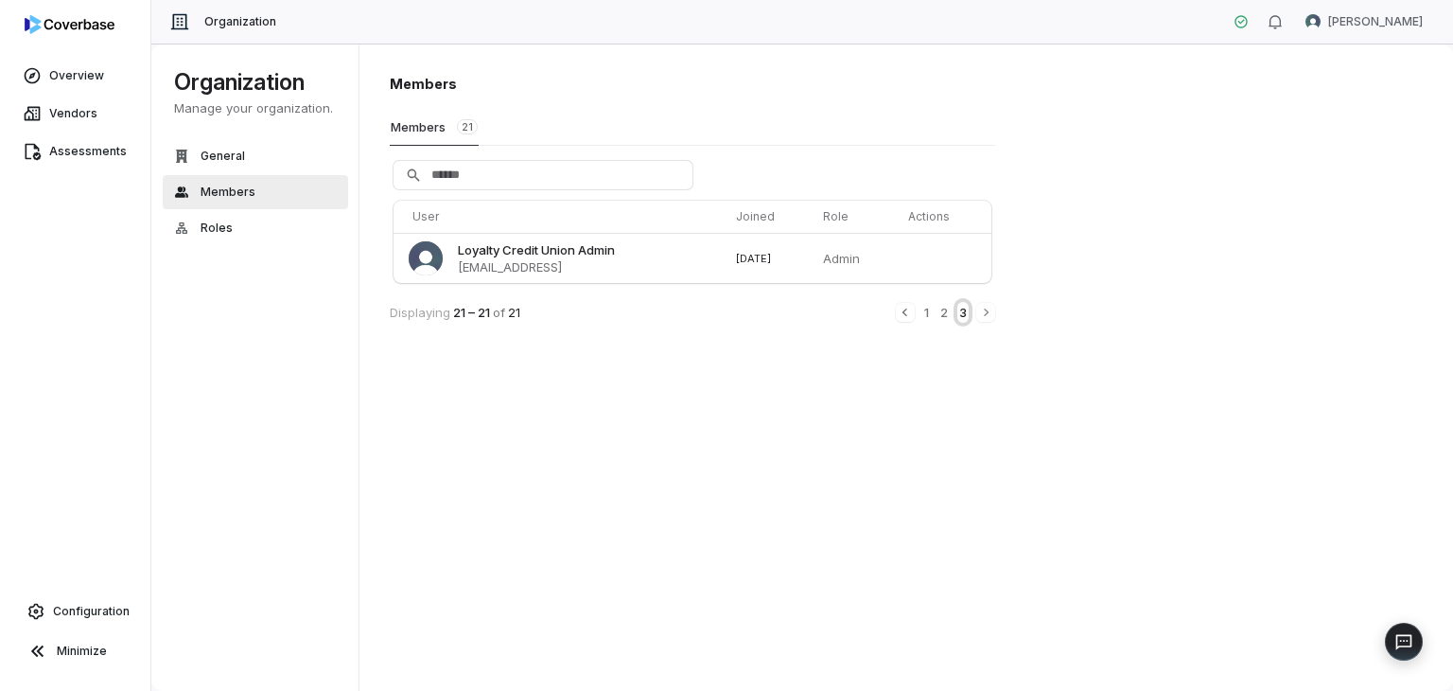
scroll to position [0, 0]
click at [944, 308] on button "2" at bounding box center [944, 312] width 11 height 21
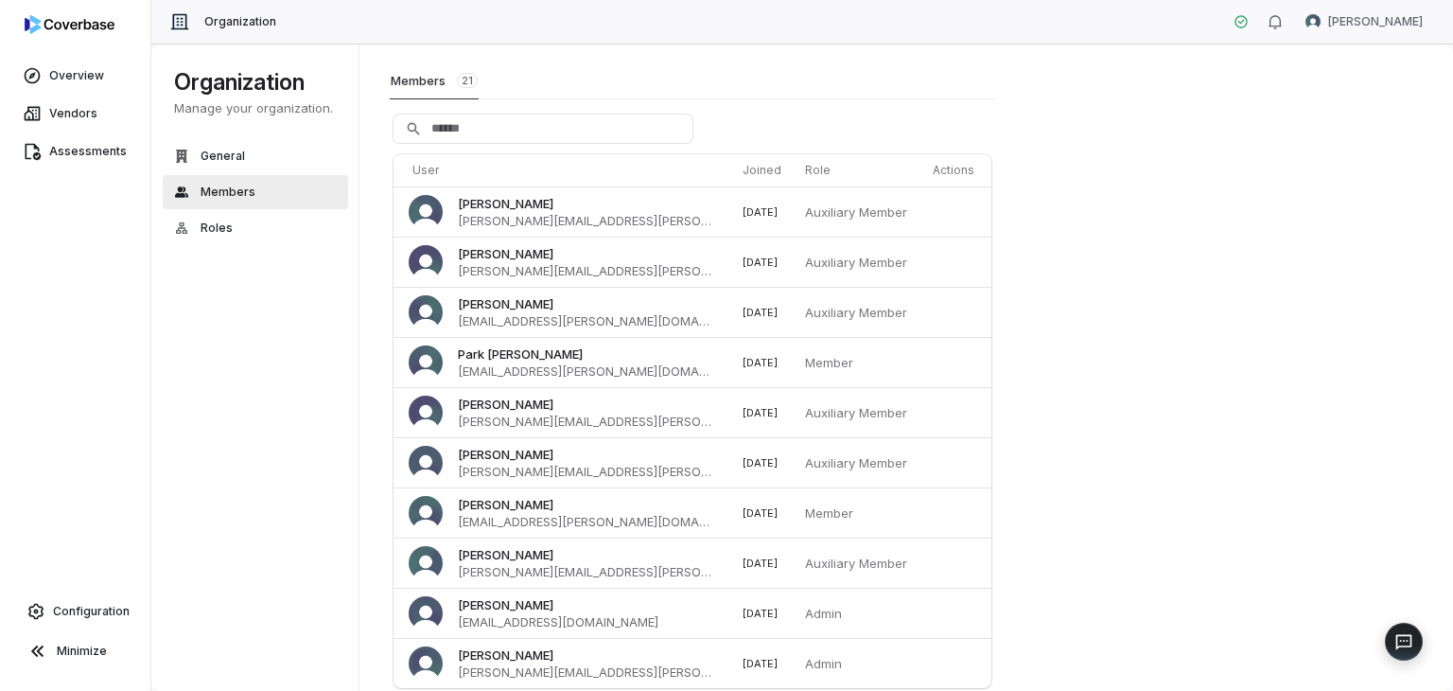
scroll to position [110, 0]
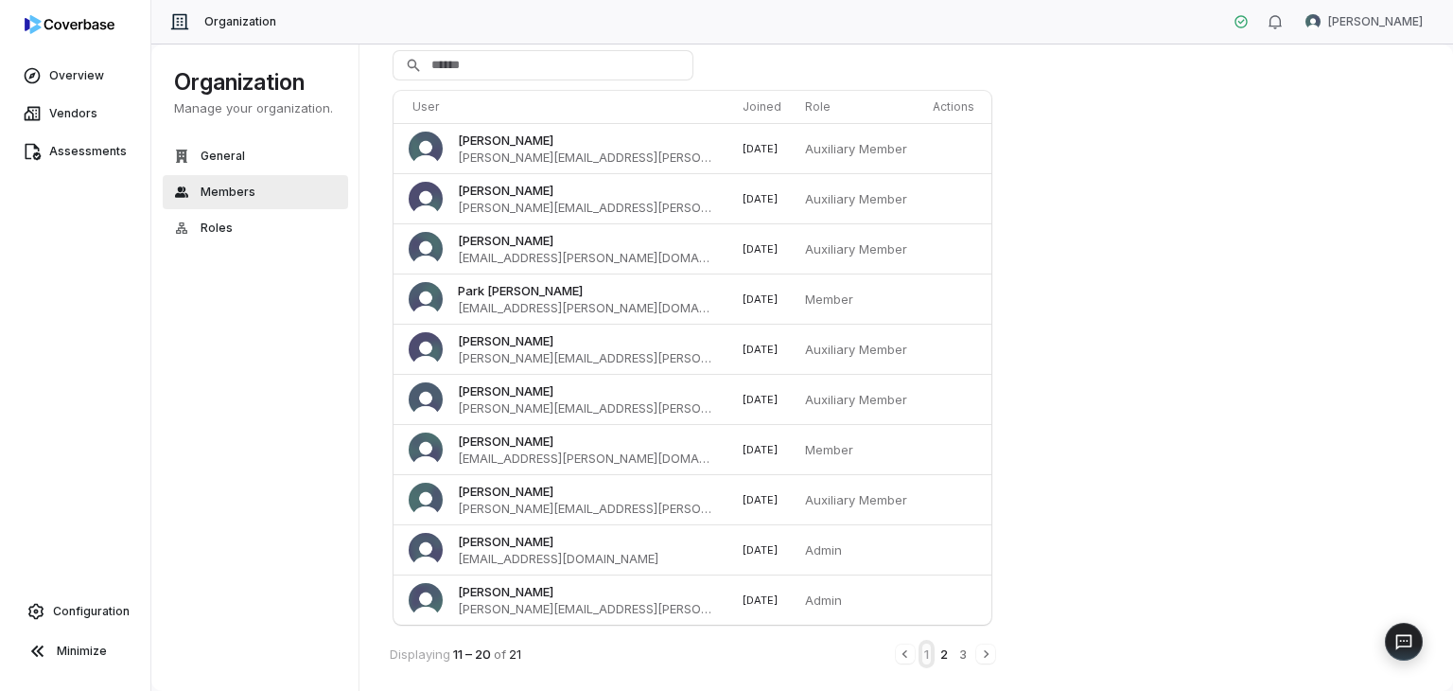
click at [924, 648] on button "1" at bounding box center [927, 653] width 9 height 21
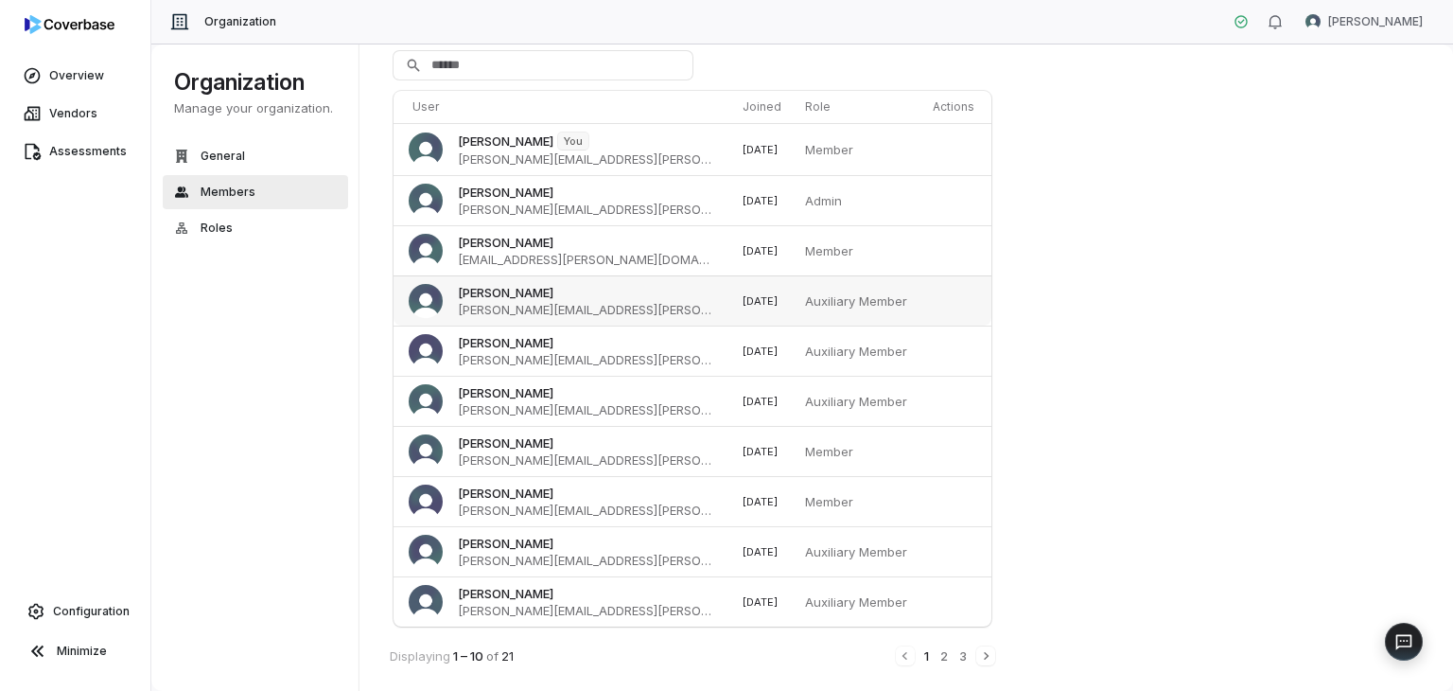
click at [844, 292] on p "Auxiliary Member" at bounding box center [857, 300] width 105 height 17
click at [202, 217] on button "Roles" at bounding box center [255, 228] width 185 height 34
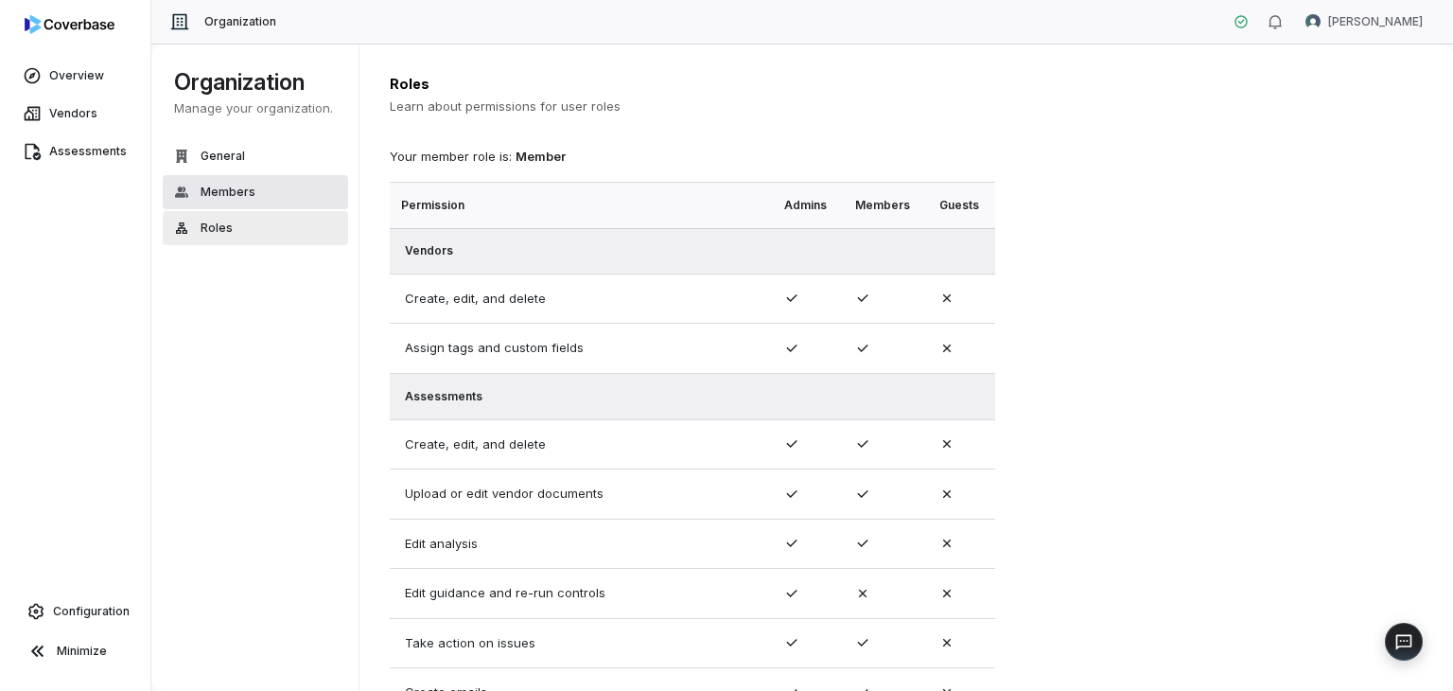
click at [223, 190] on span "Members" at bounding box center [228, 192] width 55 height 15
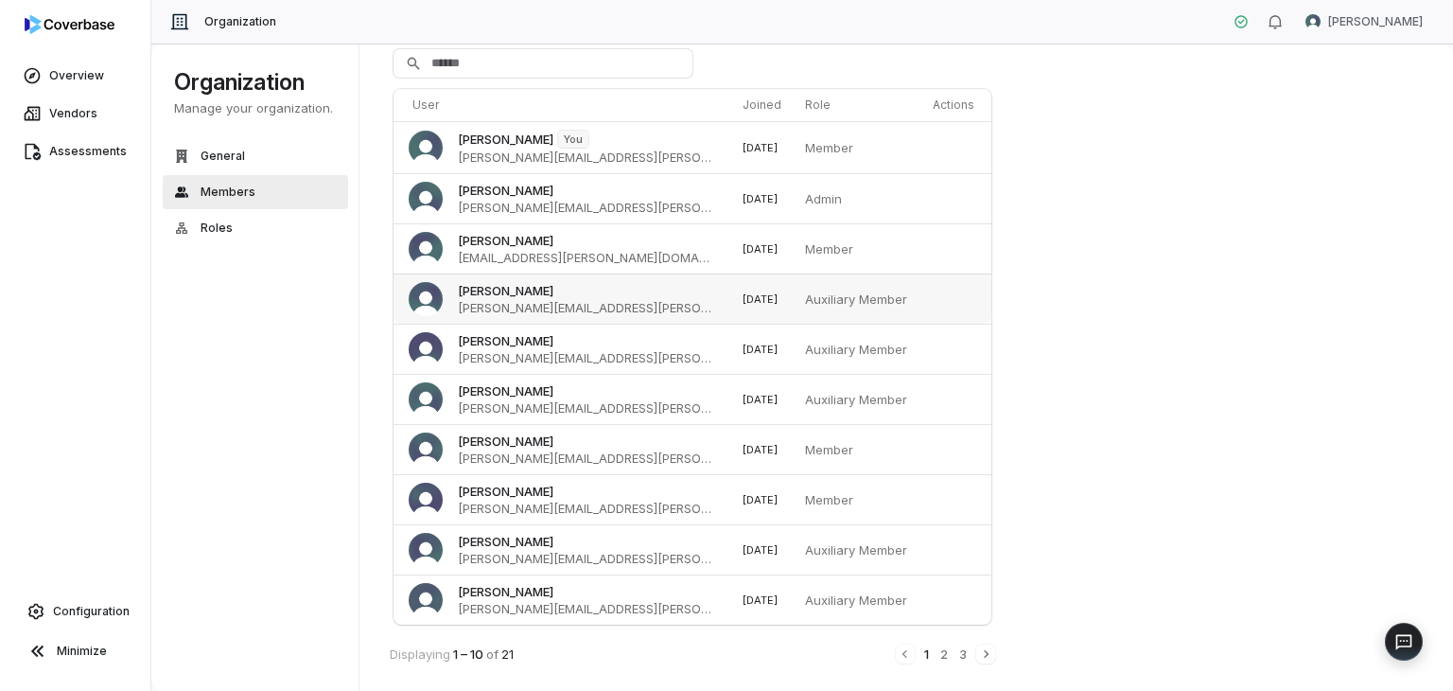
scroll to position [113, 0]
click at [940, 644] on button "2" at bounding box center [944, 652] width 11 height 21
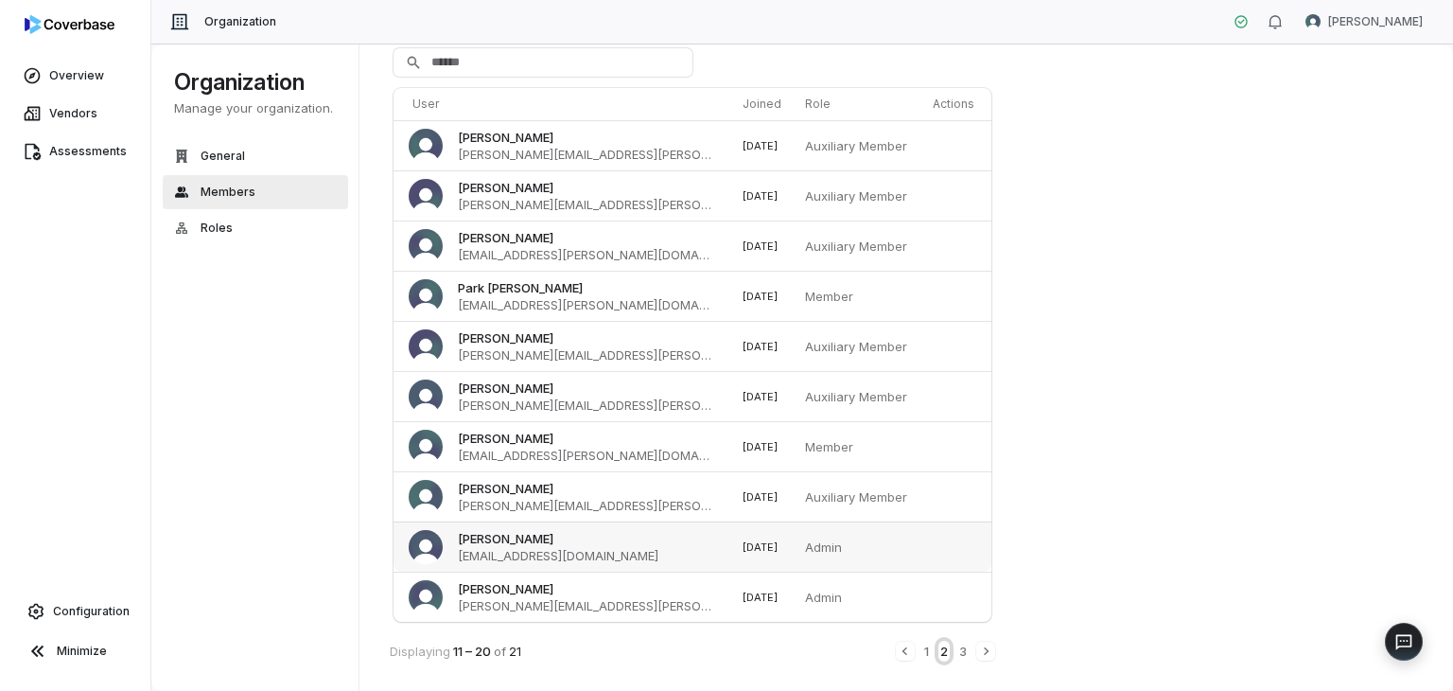
scroll to position [110, 0]
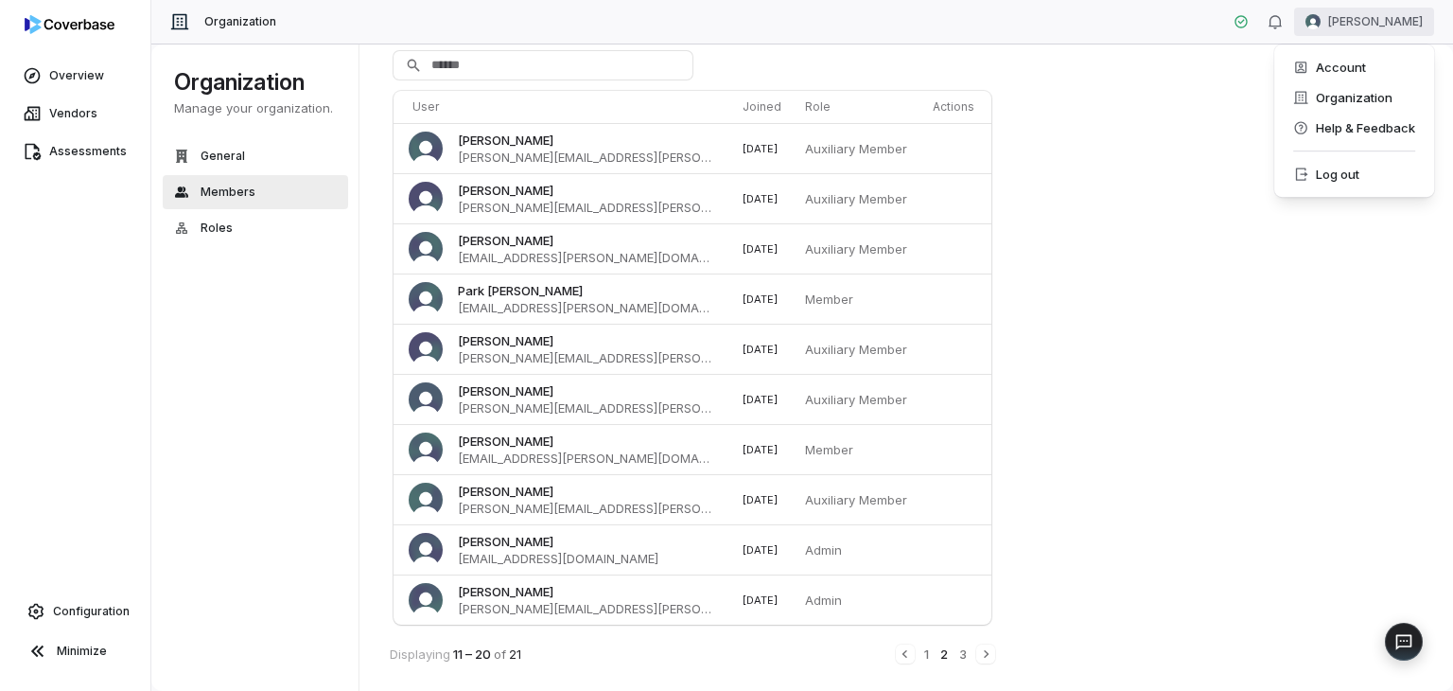
click at [1366, 20] on html "Overview Vendors Assessments Configuration Minimize Organization Maggie Conagha…" at bounding box center [726, 345] width 1453 height 691
click at [1346, 173] on div "Log out" at bounding box center [1354, 174] width 145 height 30
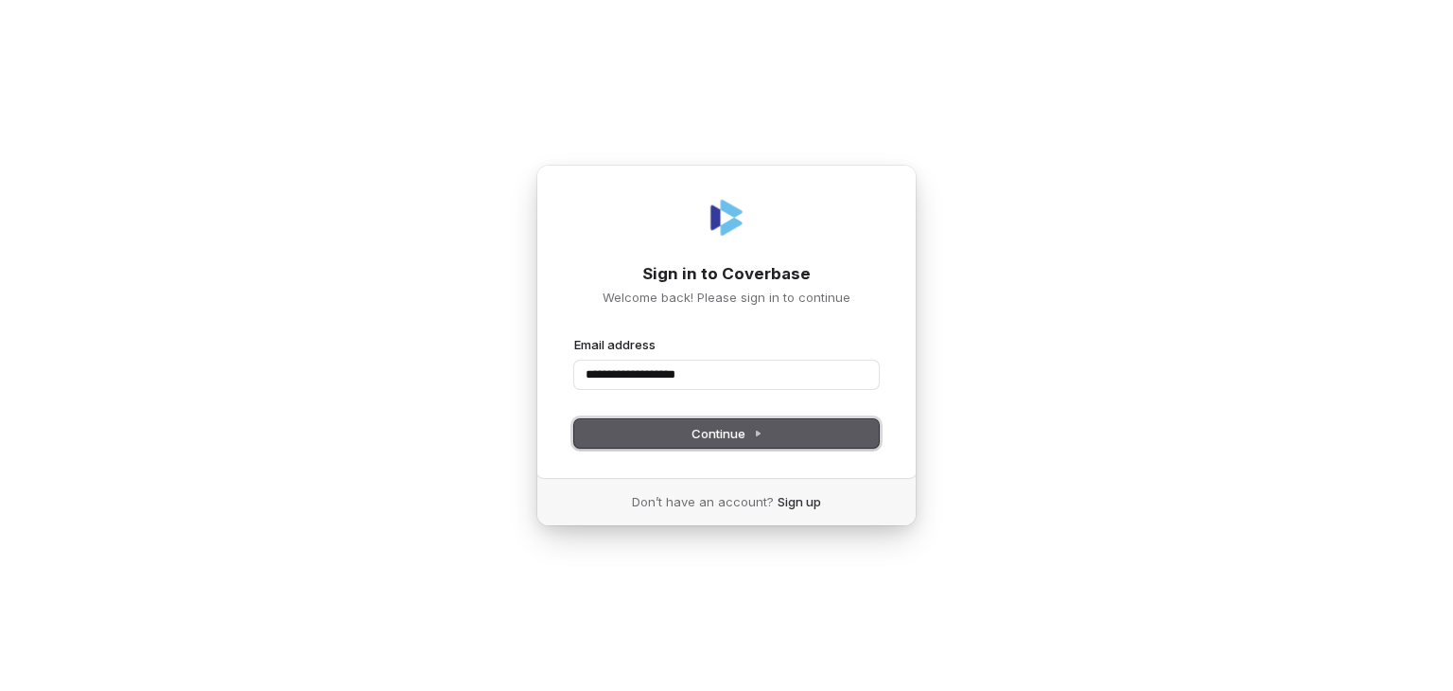
click at [689, 428] on button "Continue" at bounding box center [726, 433] width 305 height 28
type input "**********"
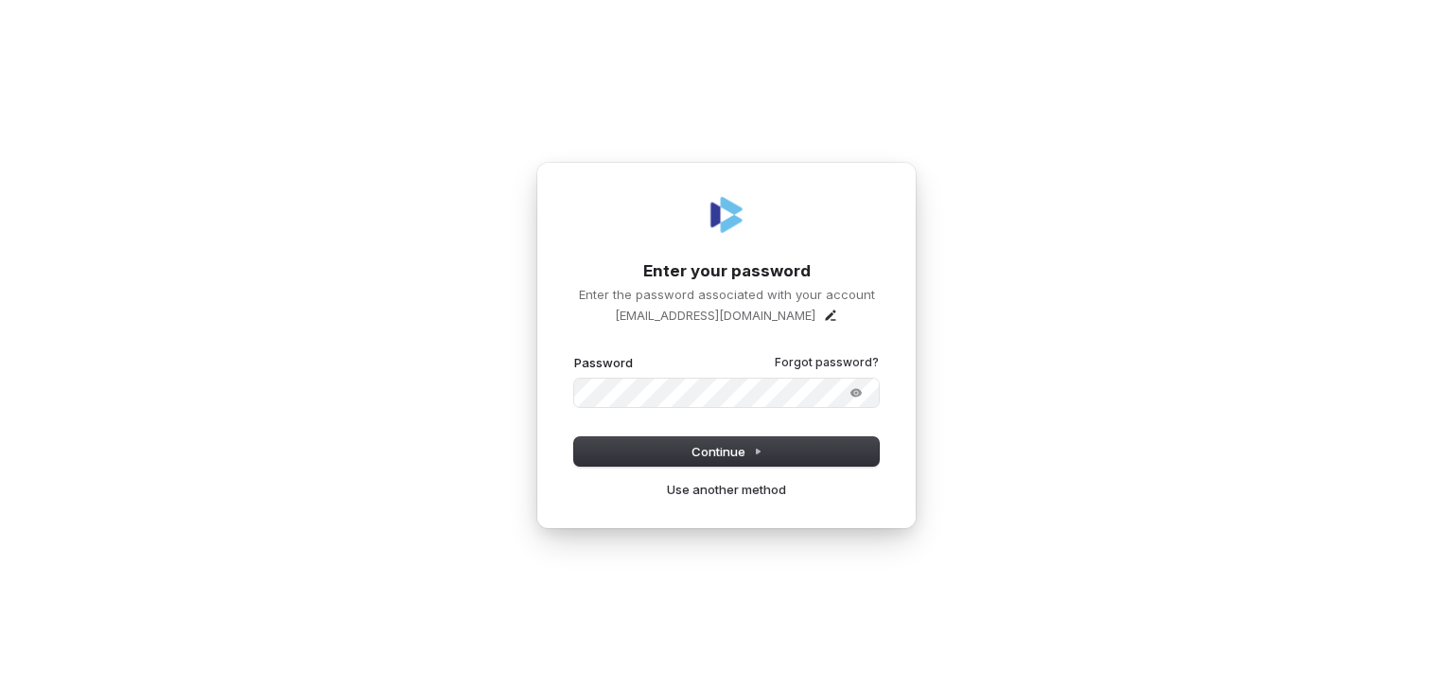
click at [574, 354] on button "submit" at bounding box center [574, 354] width 0 height 0
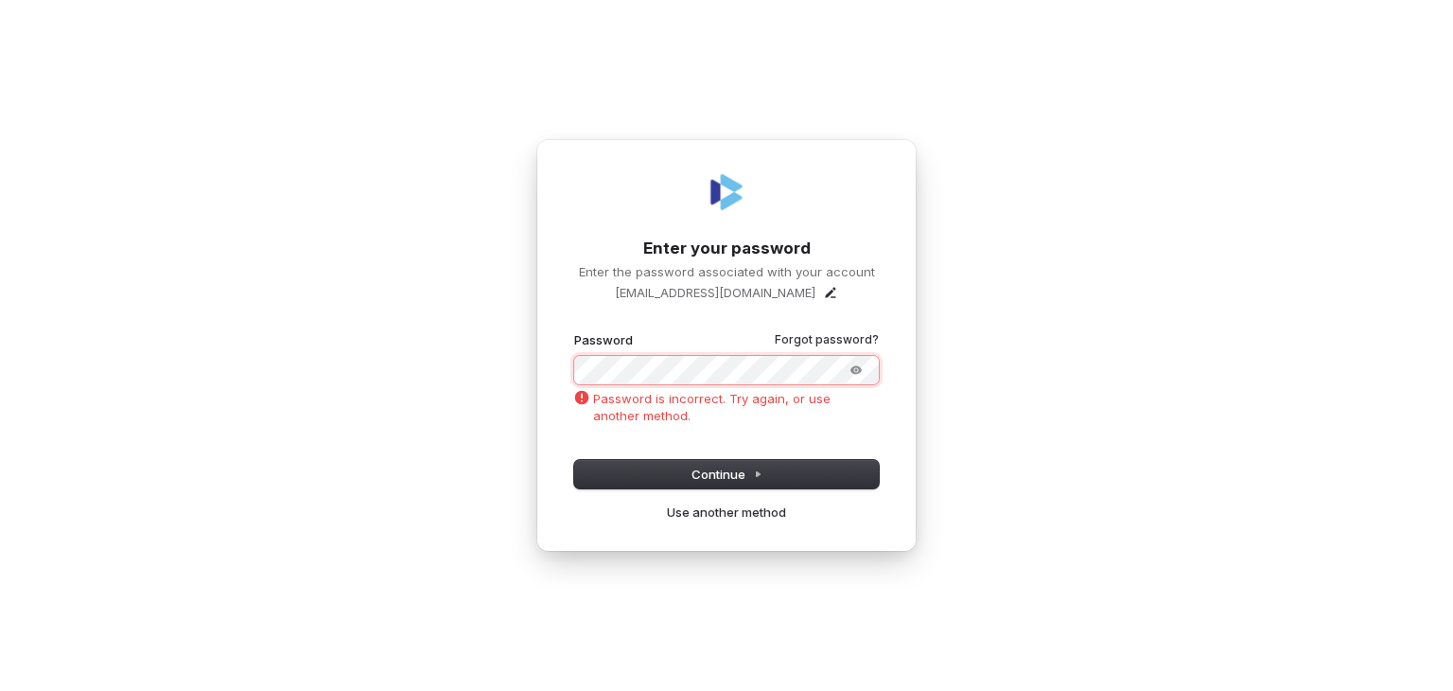
click at [436, 352] on div "**********" at bounding box center [726, 345] width 1453 height 691
click at [574, 331] on button "submit" at bounding box center [574, 331] width 0 height 0
click at [813, 338] on link "Forgot password?" at bounding box center [827, 339] width 104 height 15
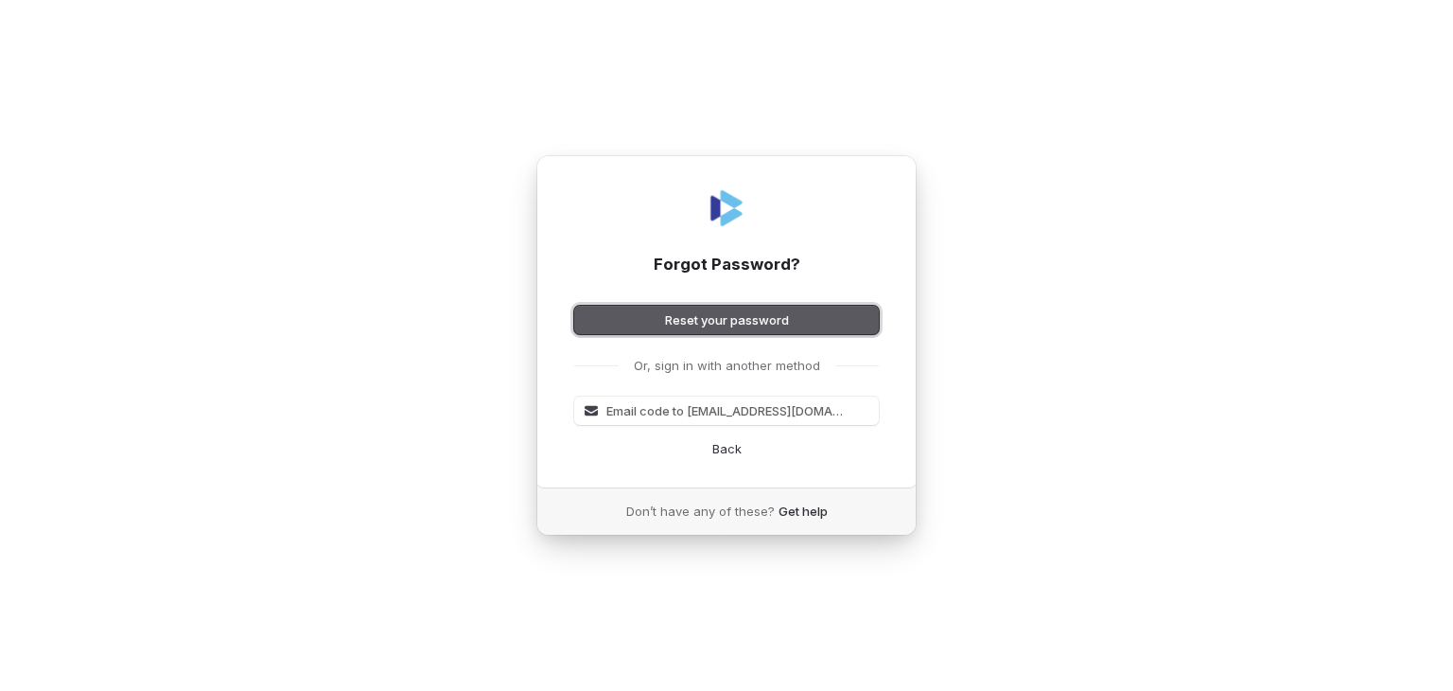
click at [734, 316] on button "Reset your password" at bounding box center [726, 320] width 305 height 28
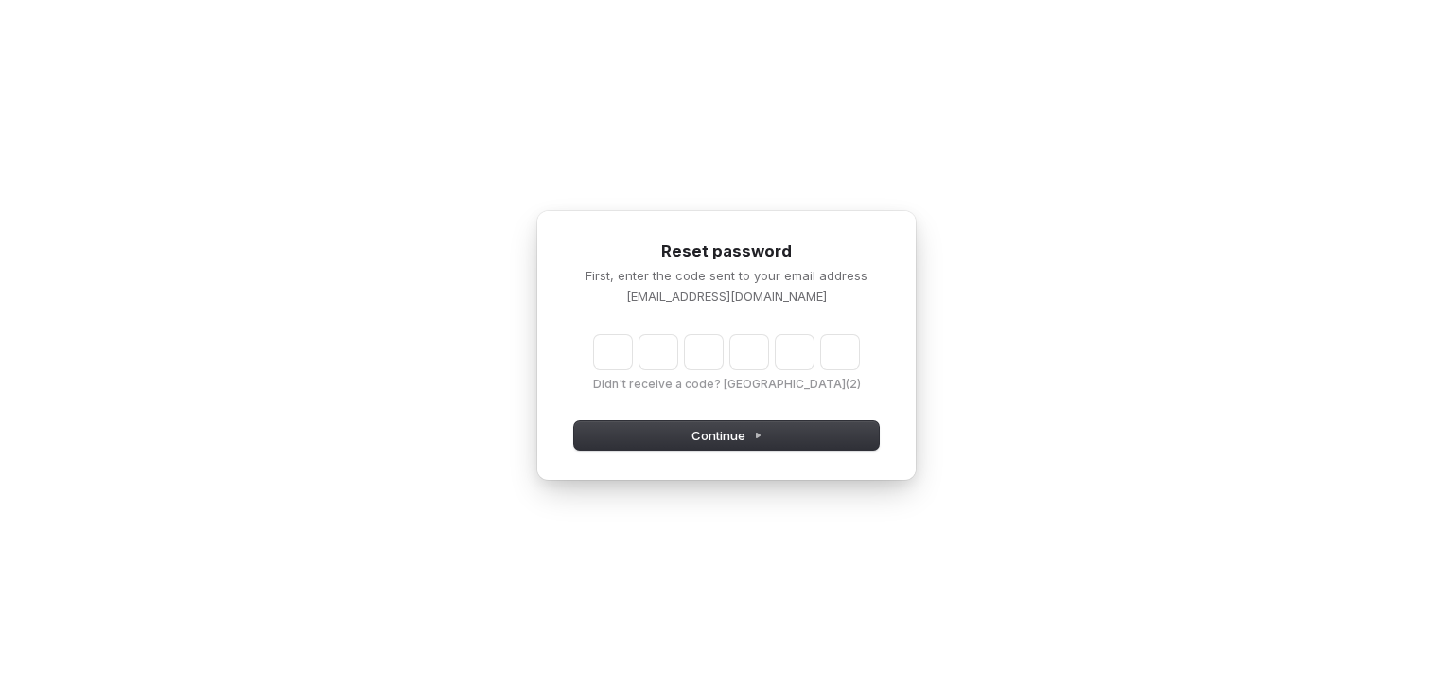
click at [602, 355] on input "Enter verification code" at bounding box center [726, 352] width 265 height 34
type input "******"
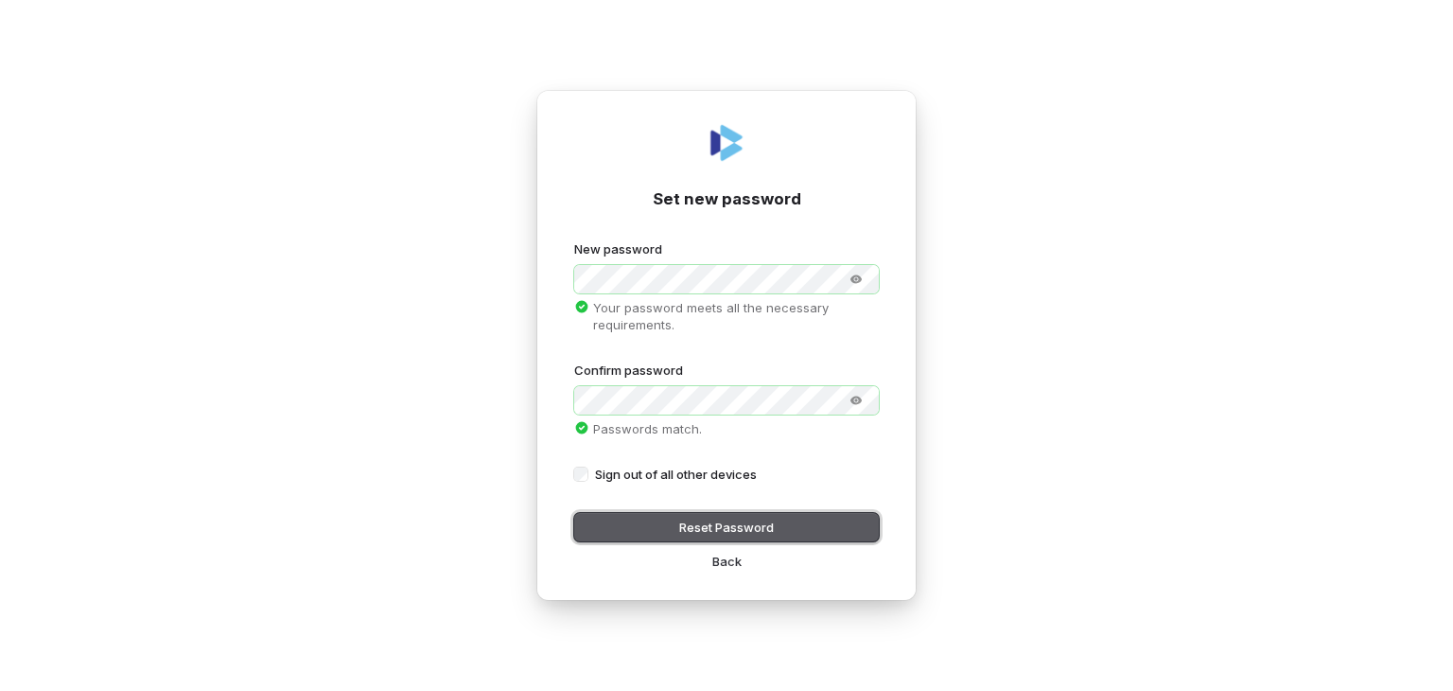
click at [708, 527] on button "Reset Password" at bounding box center [726, 527] width 305 height 28
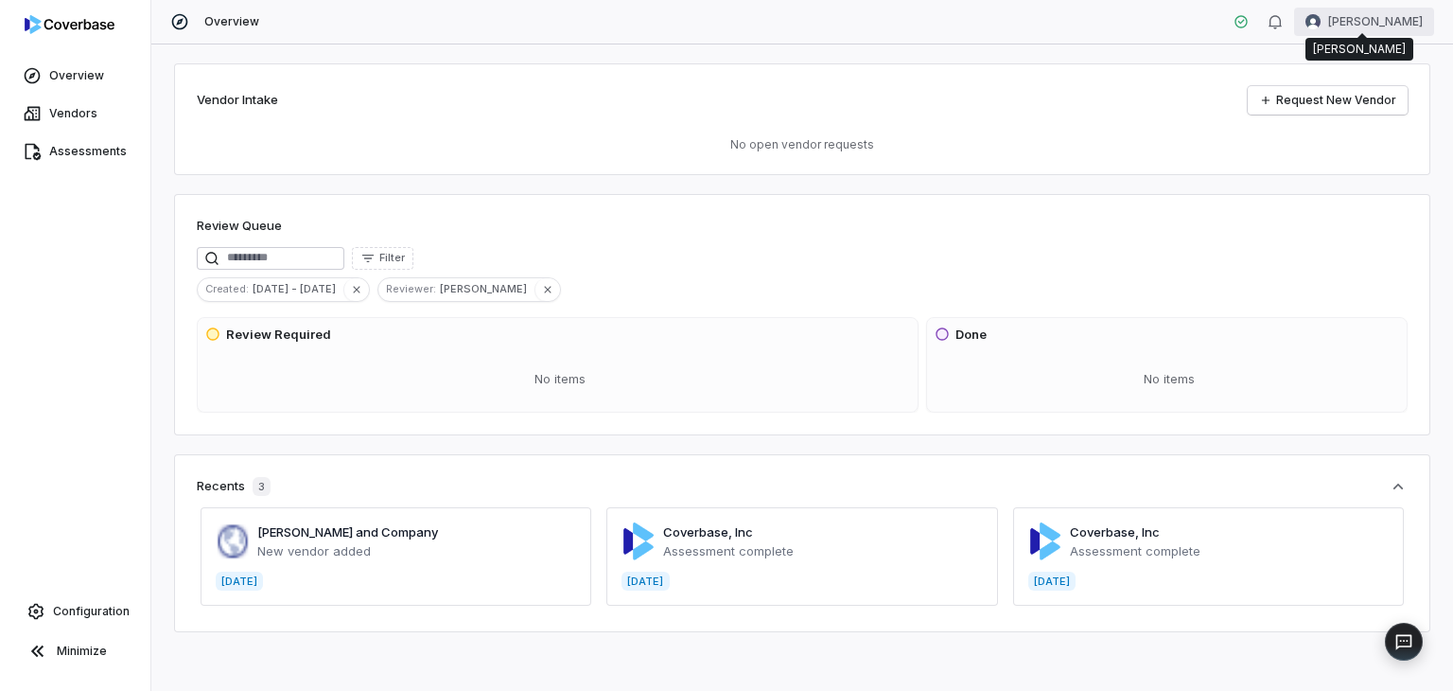
click at [1366, 21] on html "Overview Vendors Assessments Configuration Minimize Overview [PERSON_NAME] Vend…" at bounding box center [726, 345] width 1453 height 691
click at [1346, 93] on div "Organization" at bounding box center [1354, 97] width 145 height 30
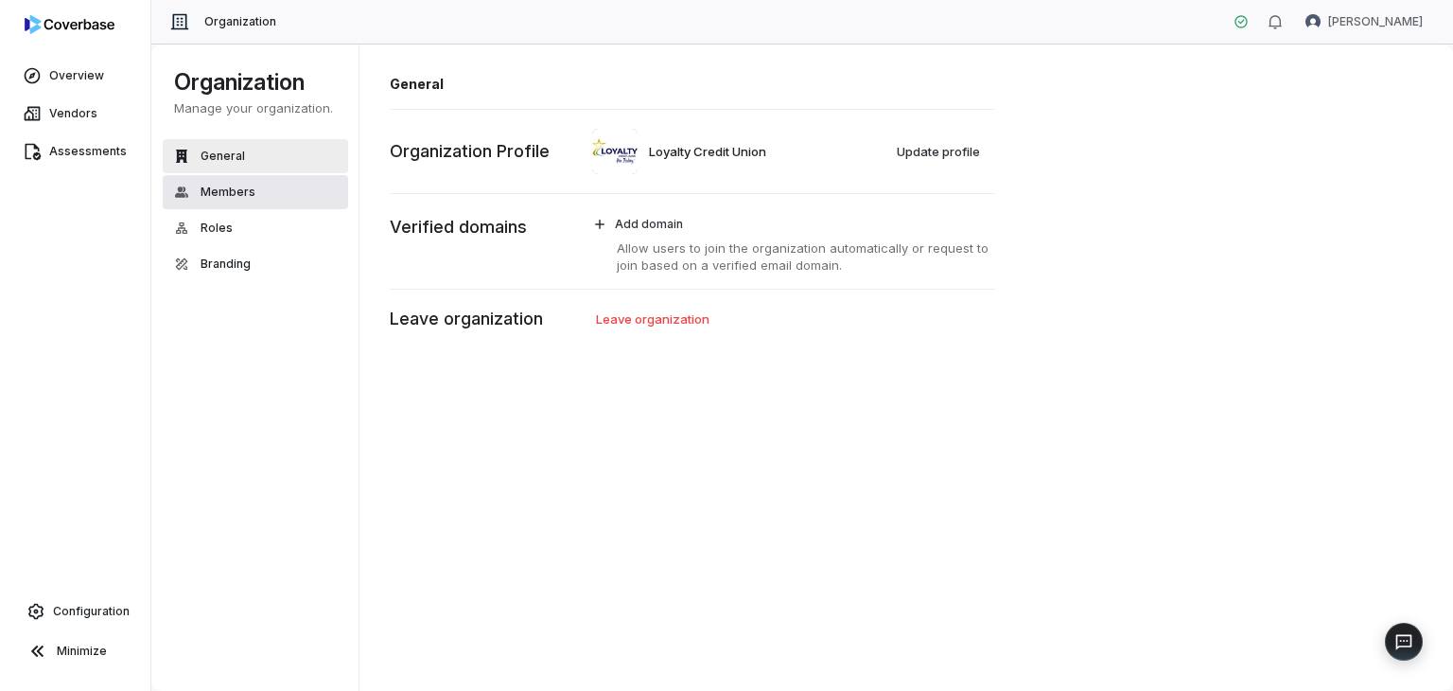
click at [233, 189] on span "Members" at bounding box center [228, 192] width 55 height 15
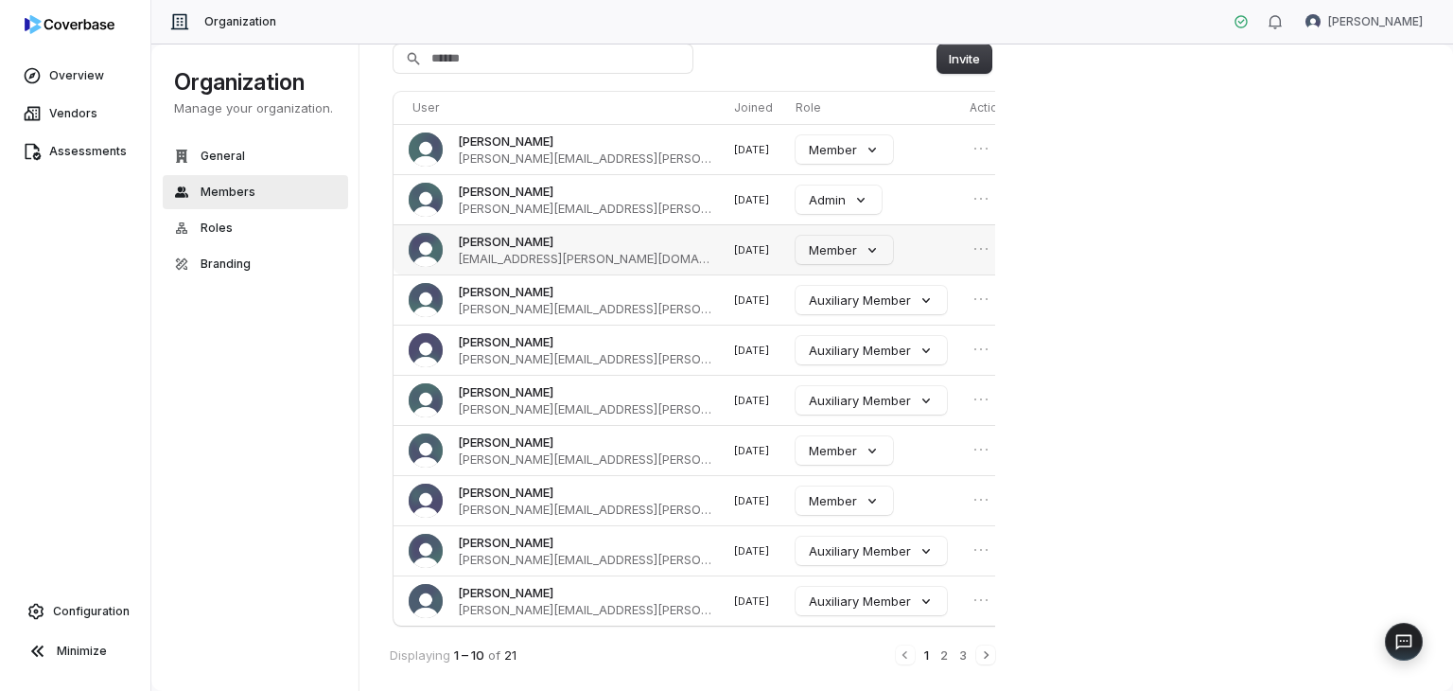
scroll to position [117, 0]
click at [942, 649] on button "2" at bounding box center [944, 653] width 11 height 21
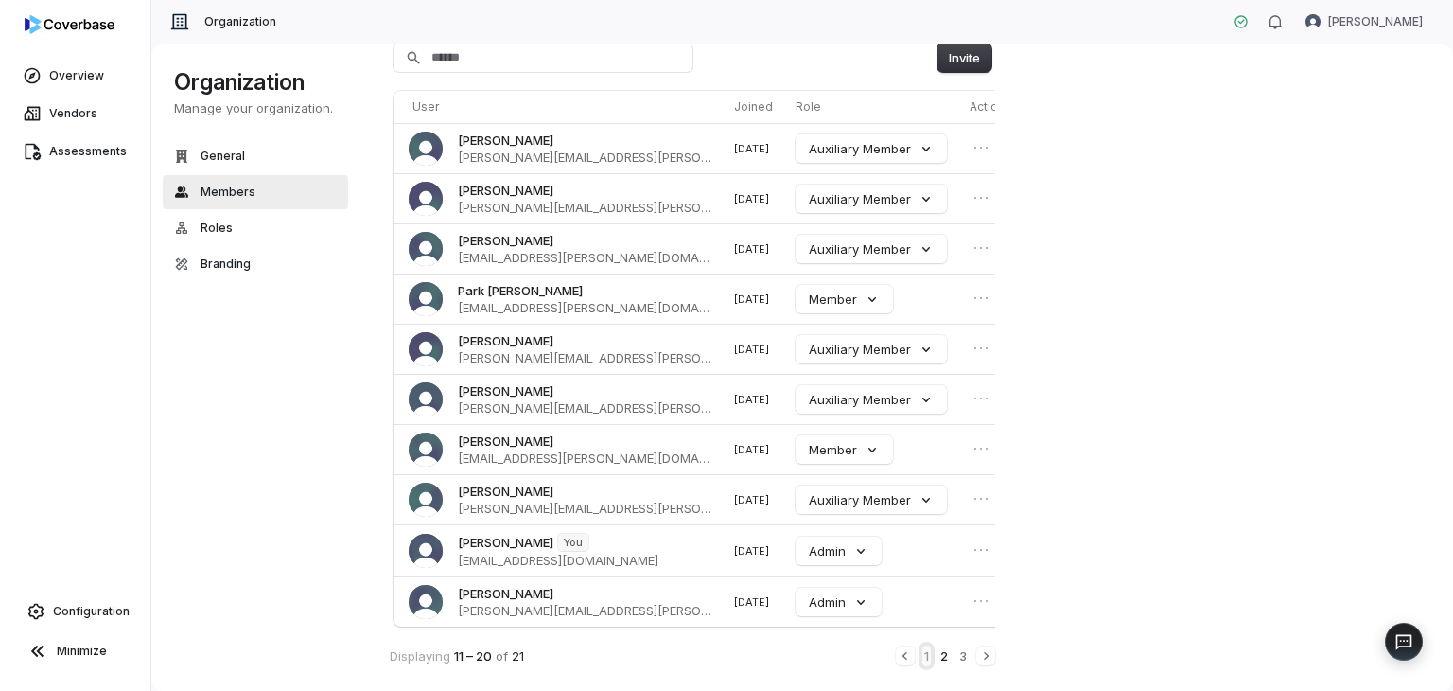
click at [924, 652] on button "1" at bounding box center [927, 655] width 9 height 21
click at [944, 647] on button "2" at bounding box center [944, 653] width 11 height 21
click at [926, 652] on button "1" at bounding box center [927, 655] width 9 height 21
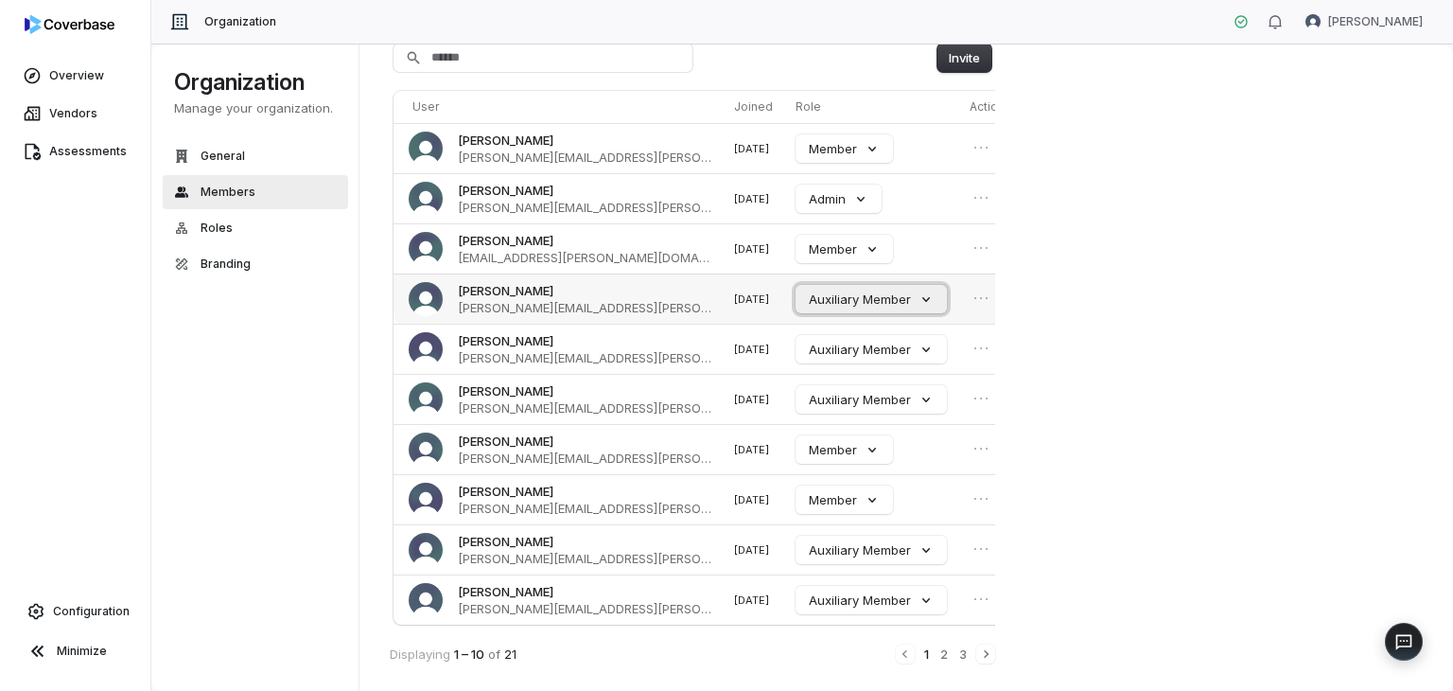
click at [883, 296] on button "Auxiliary Member" at bounding box center [871, 299] width 151 height 28
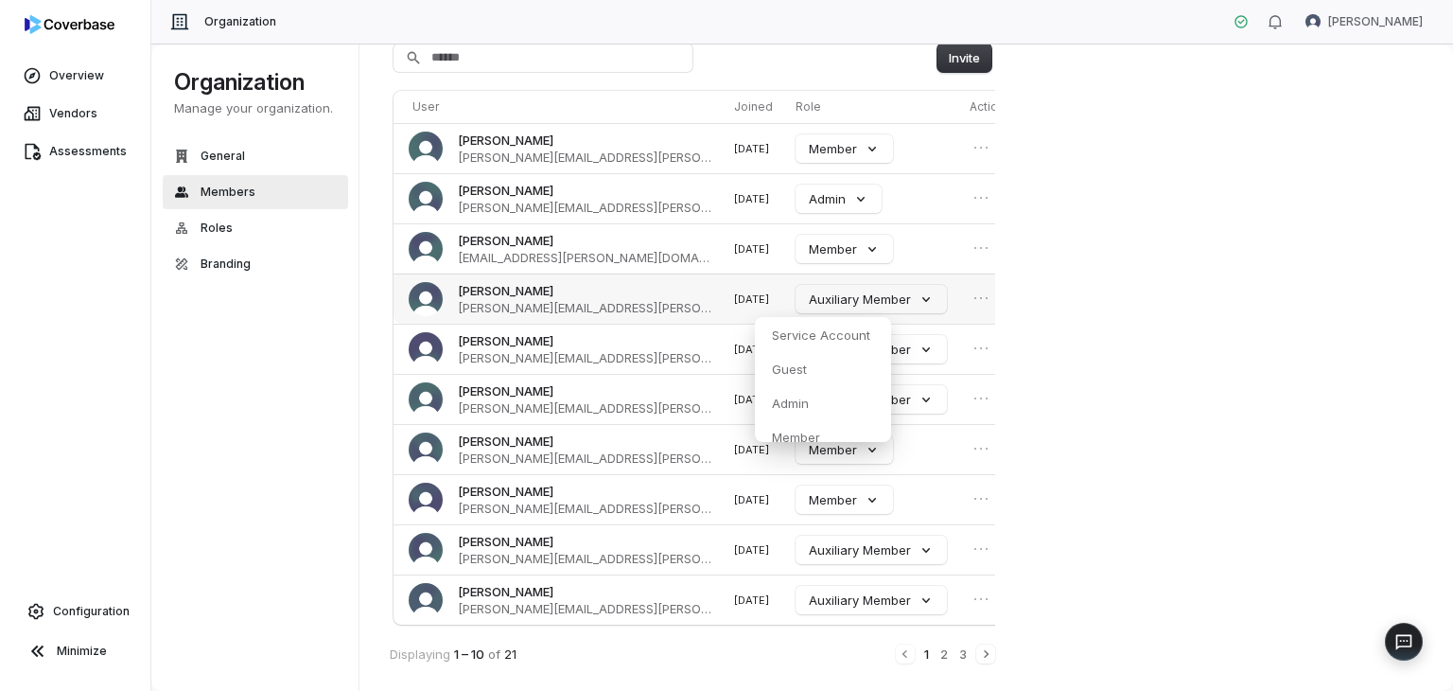
scroll to position [47, 0]
click at [792, 417] on p "Member" at bounding box center [796, 423] width 48 height 17
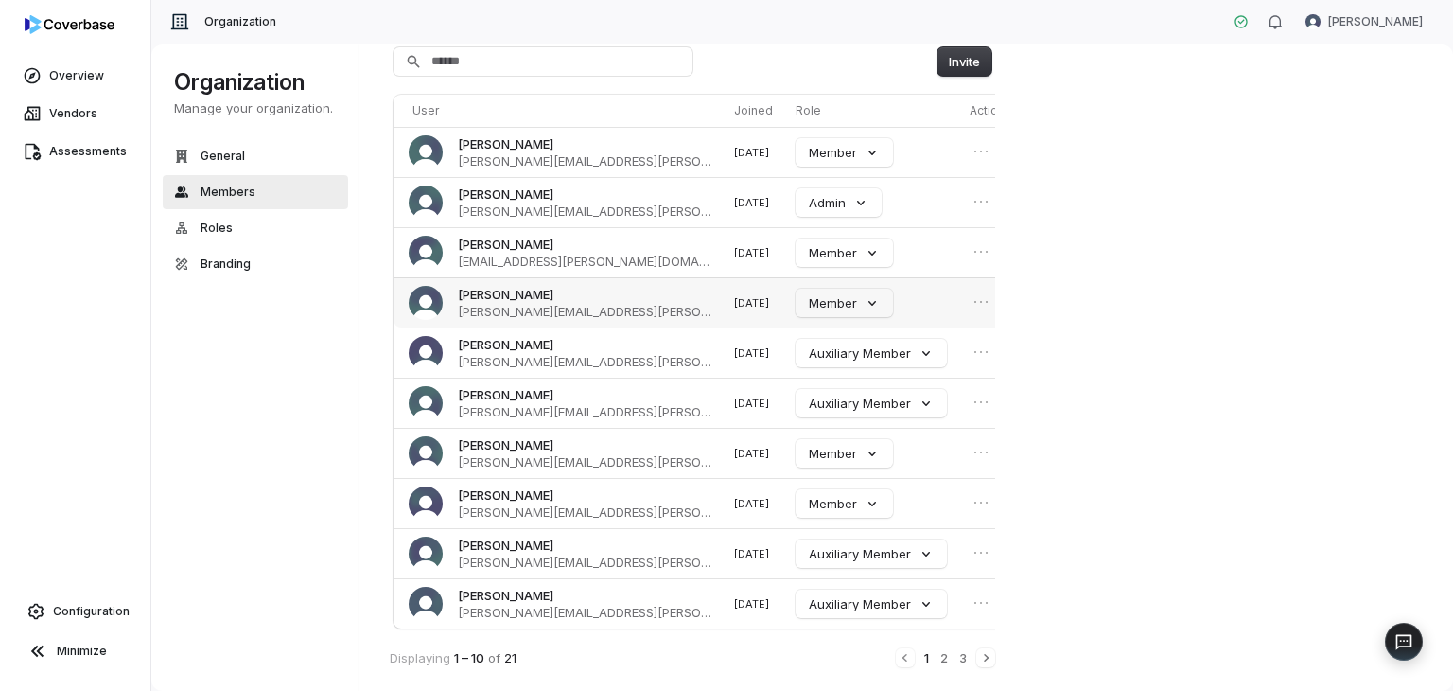
scroll to position [117, 0]
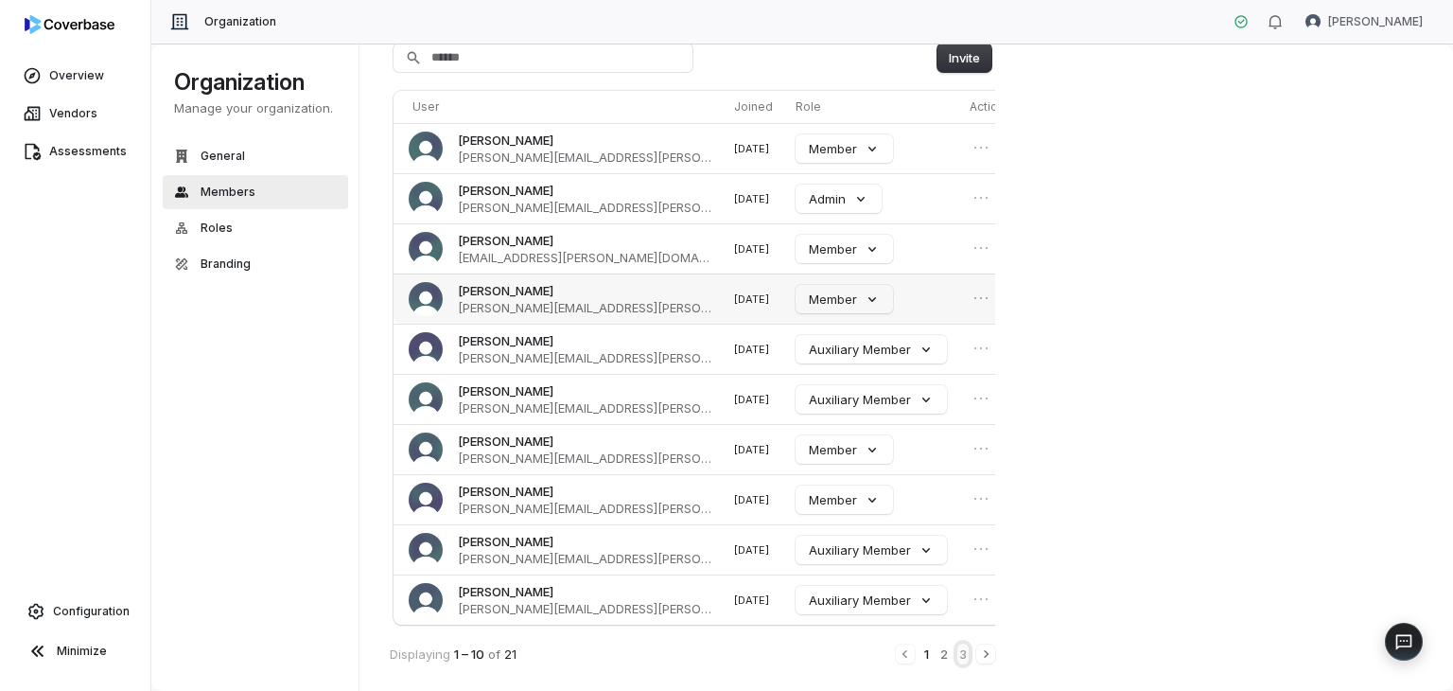
click at [961, 648] on button "3" at bounding box center [963, 653] width 11 height 21
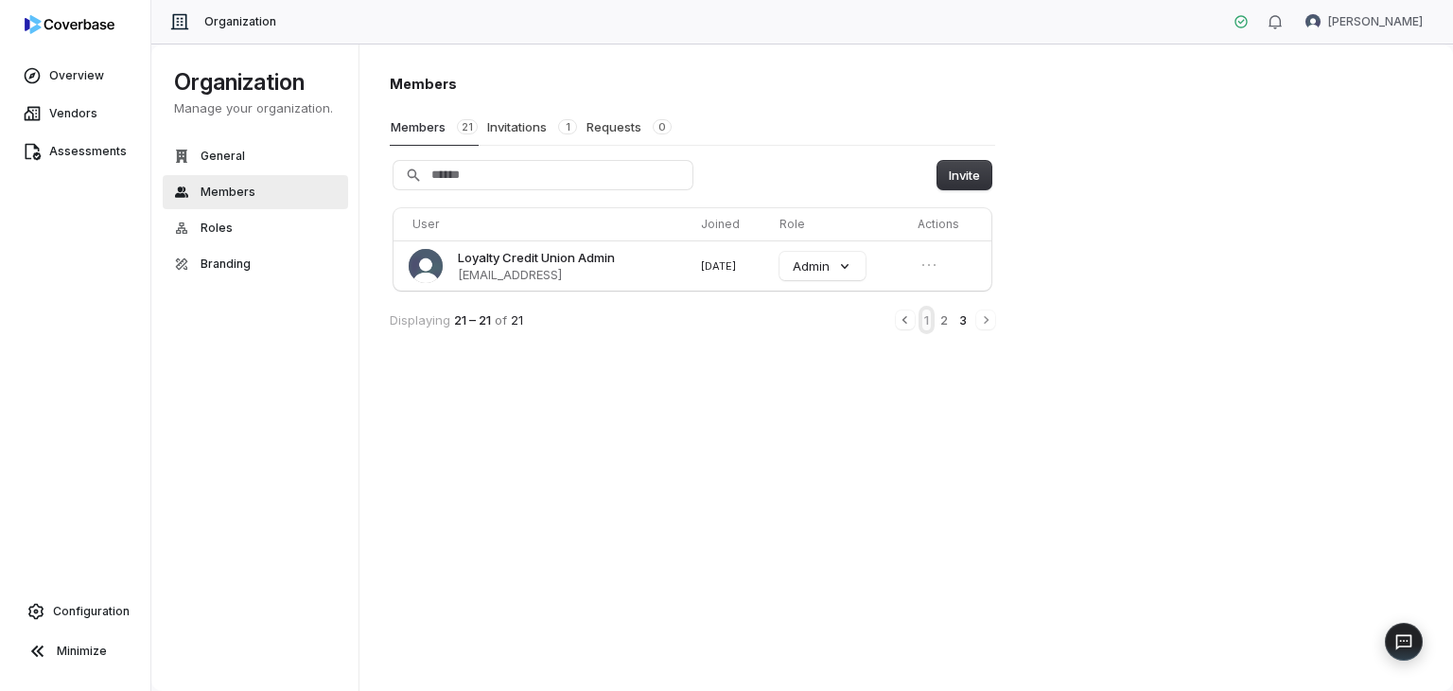
click at [924, 316] on button "1" at bounding box center [927, 319] width 9 height 21
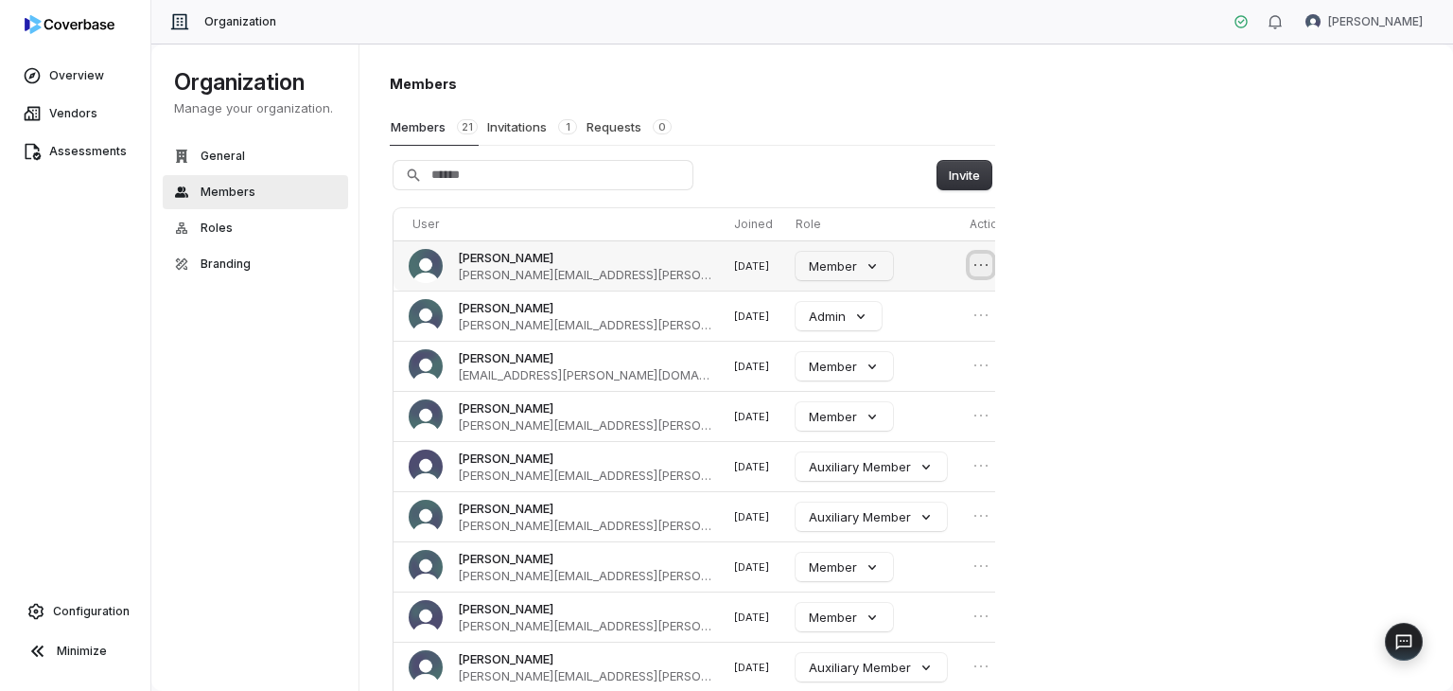
click at [972, 260] on icon "Open menu" at bounding box center [981, 264] width 19 height 19
click at [1117, 273] on div "Members Members 21 Invitations 1 Requests 0 Invite User Joined Role Actions Mag…" at bounding box center [907, 368] width 1095 height 648
click at [835, 266] on button "Member" at bounding box center [844, 266] width 97 height 28
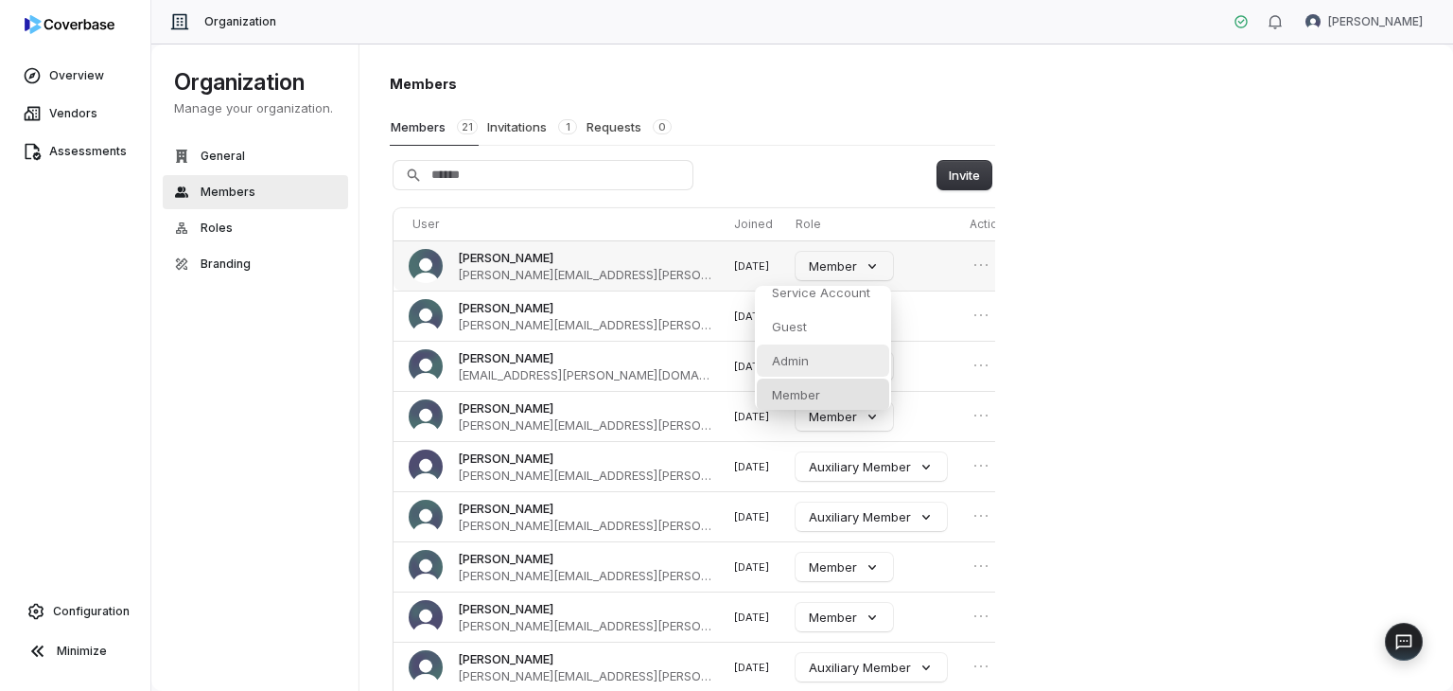
click at [801, 357] on p "Admin" at bounding box center [790, 360] width 37 height 17
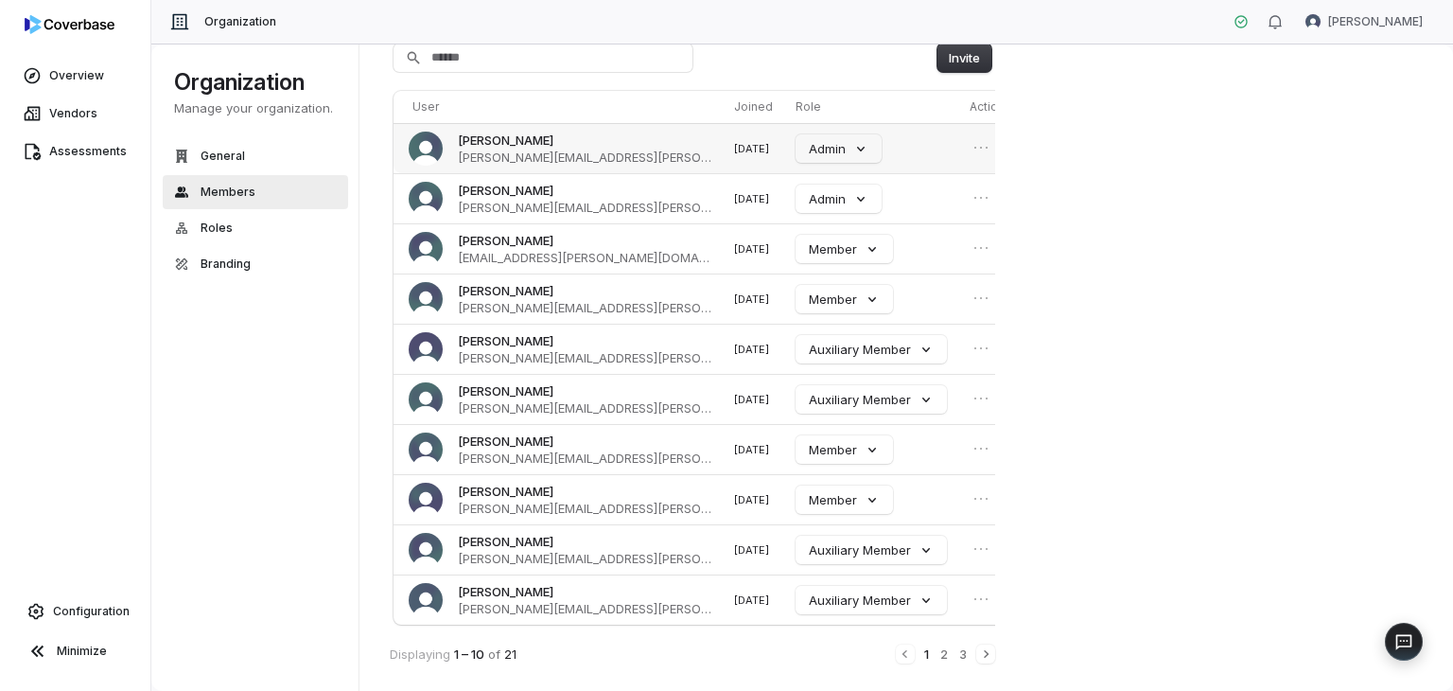
scroll to position [117, 0]
click at [206, 226] on span "Roles" at bounding box center [217, 227] width 32 height 15
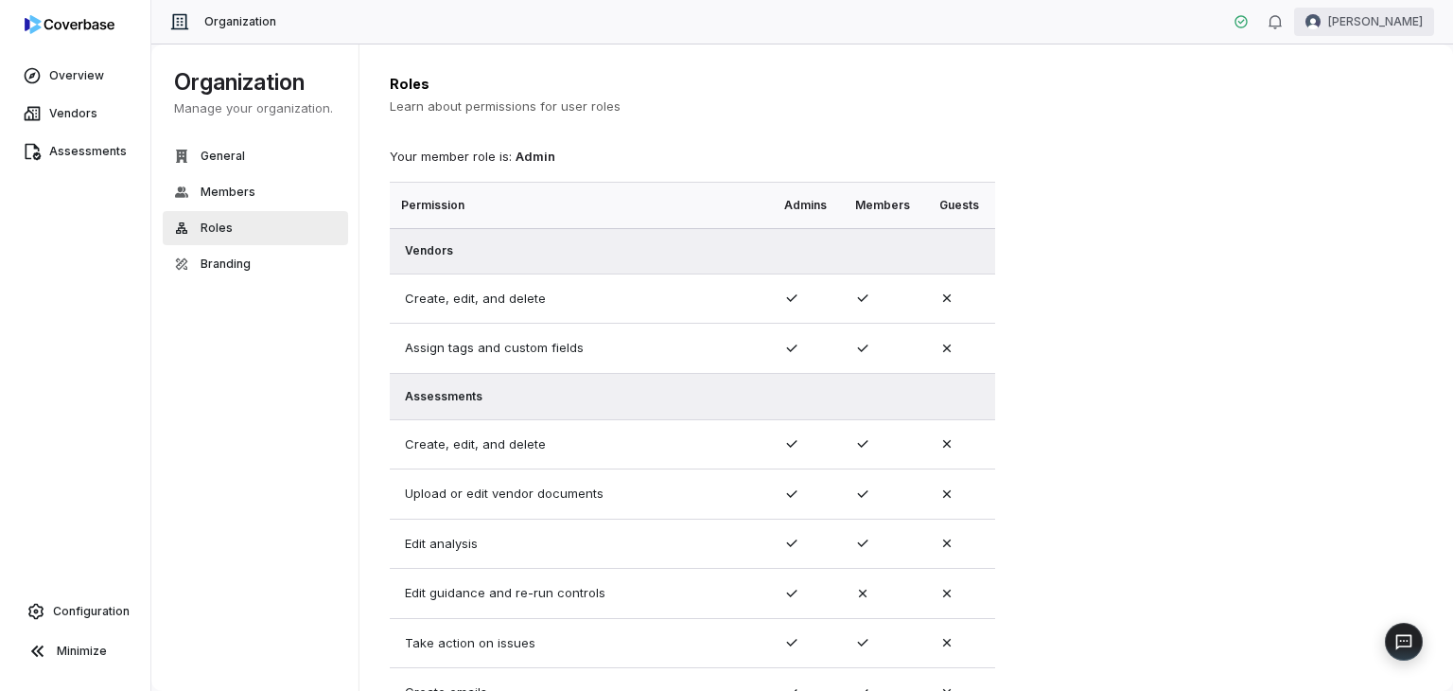
click at [1366, 21] on html "Overview Vendors Assessments Configuration Minimize Organization Maggie Conagha…" at bounding box center [726, 345] width 1453 height 691
click at [1341, 176] on div "Log out" at bounding box center [1354, 174] width 145 height 30
